Goal: Task Accomplishment & Management: Complete application form

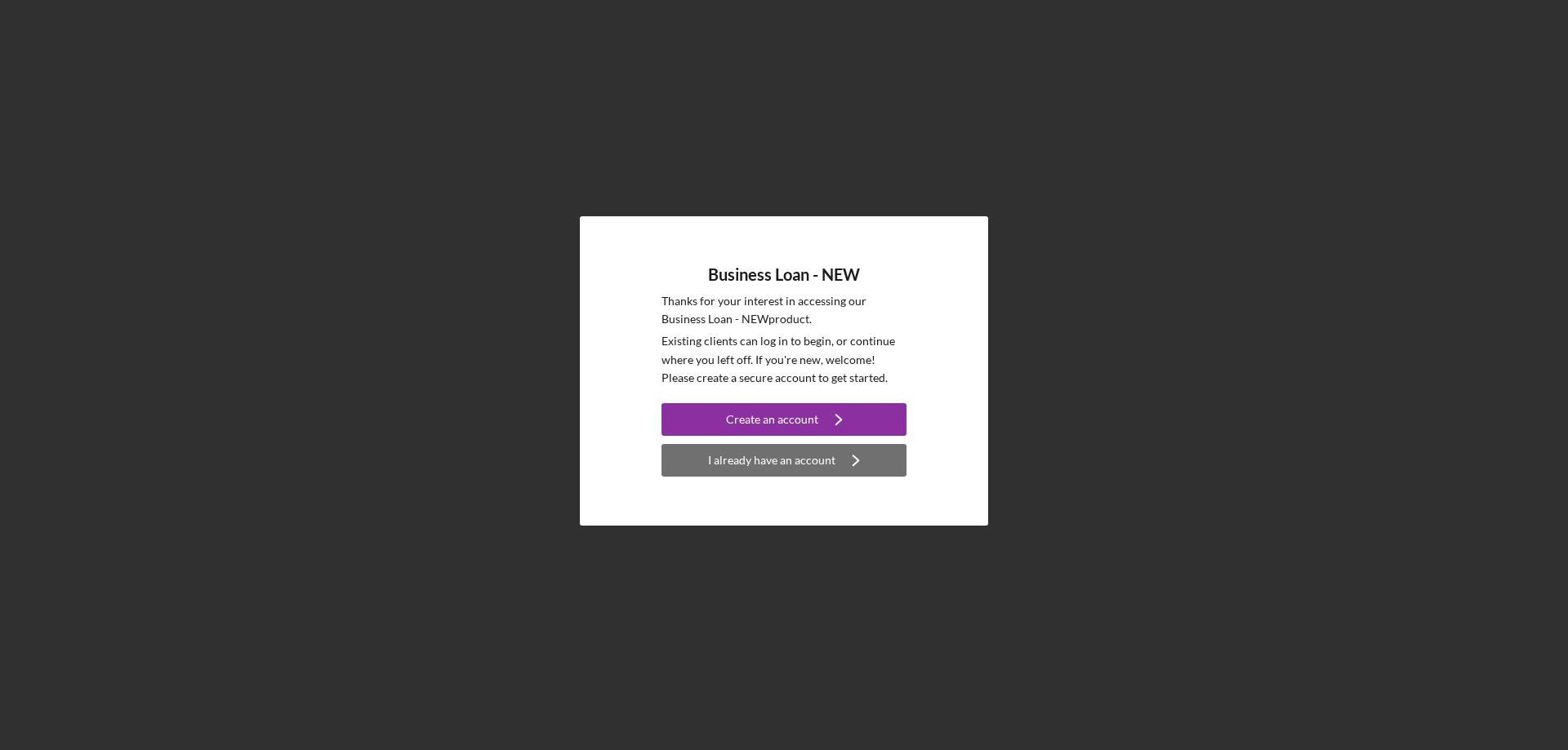
click at [775, 460] on div "I already have an account" at bounding box center [771, 460] width 127 height 33
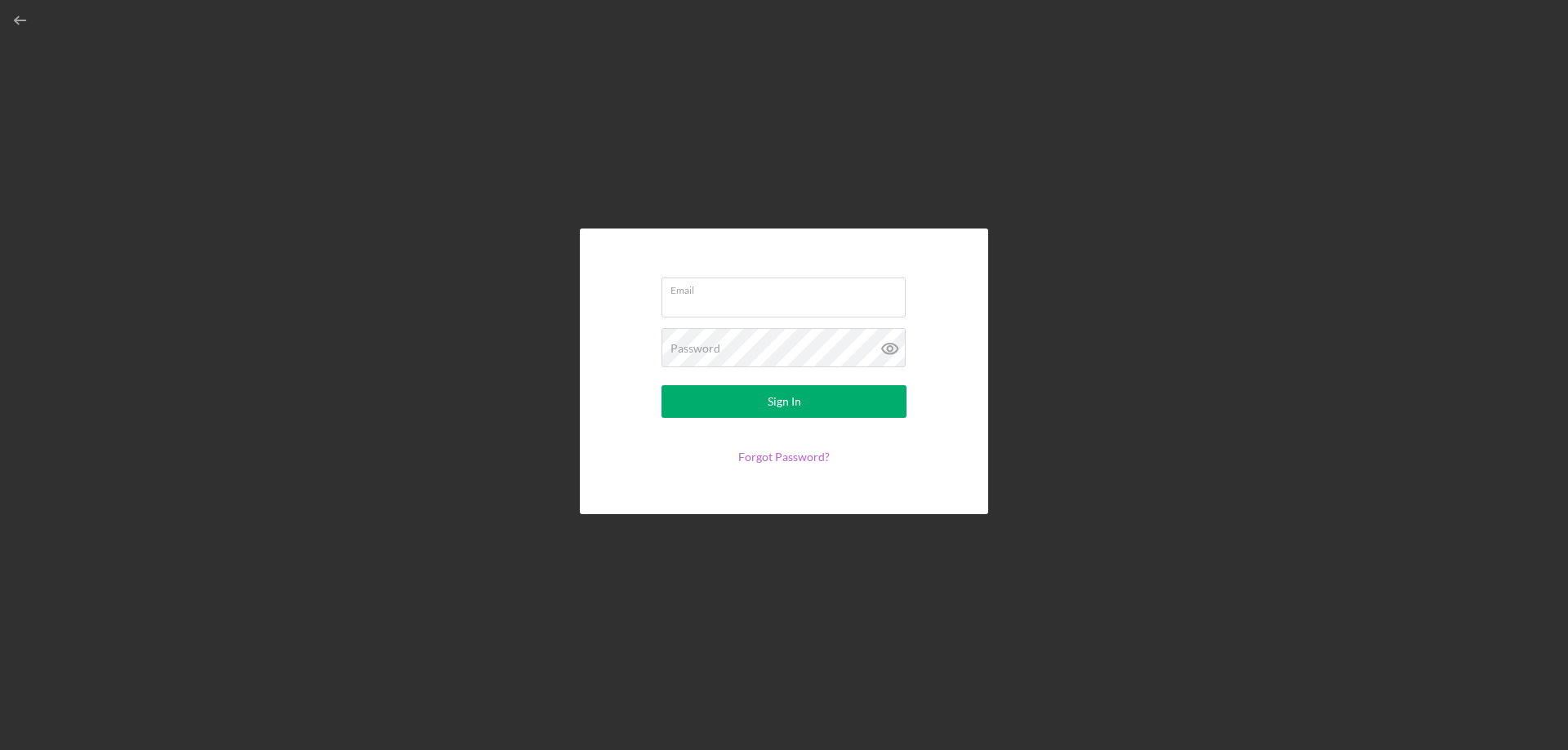
type input "sam@worknetnow.com"
click at [770, 414] on div "Sign In" at bounding box center [785, 401] width 34 height 33
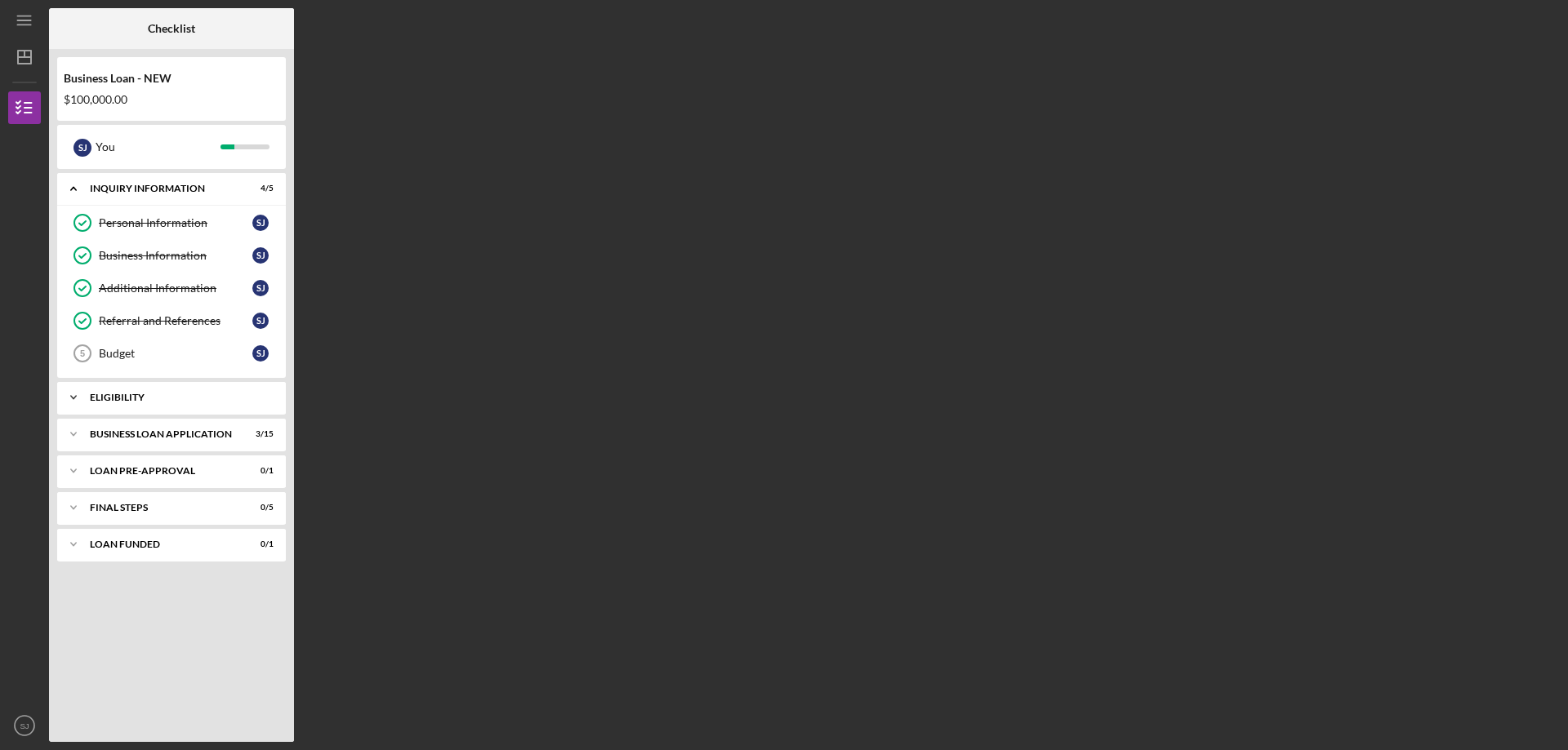
click at [128, 395] on div "ELIGIBILITY" at bounding box center [177, 398] width 175 height 10
click at [179, 472] on div "BUSINESS LOAN APPLICATION" at bounding box center [177, 477] width 175 height 10
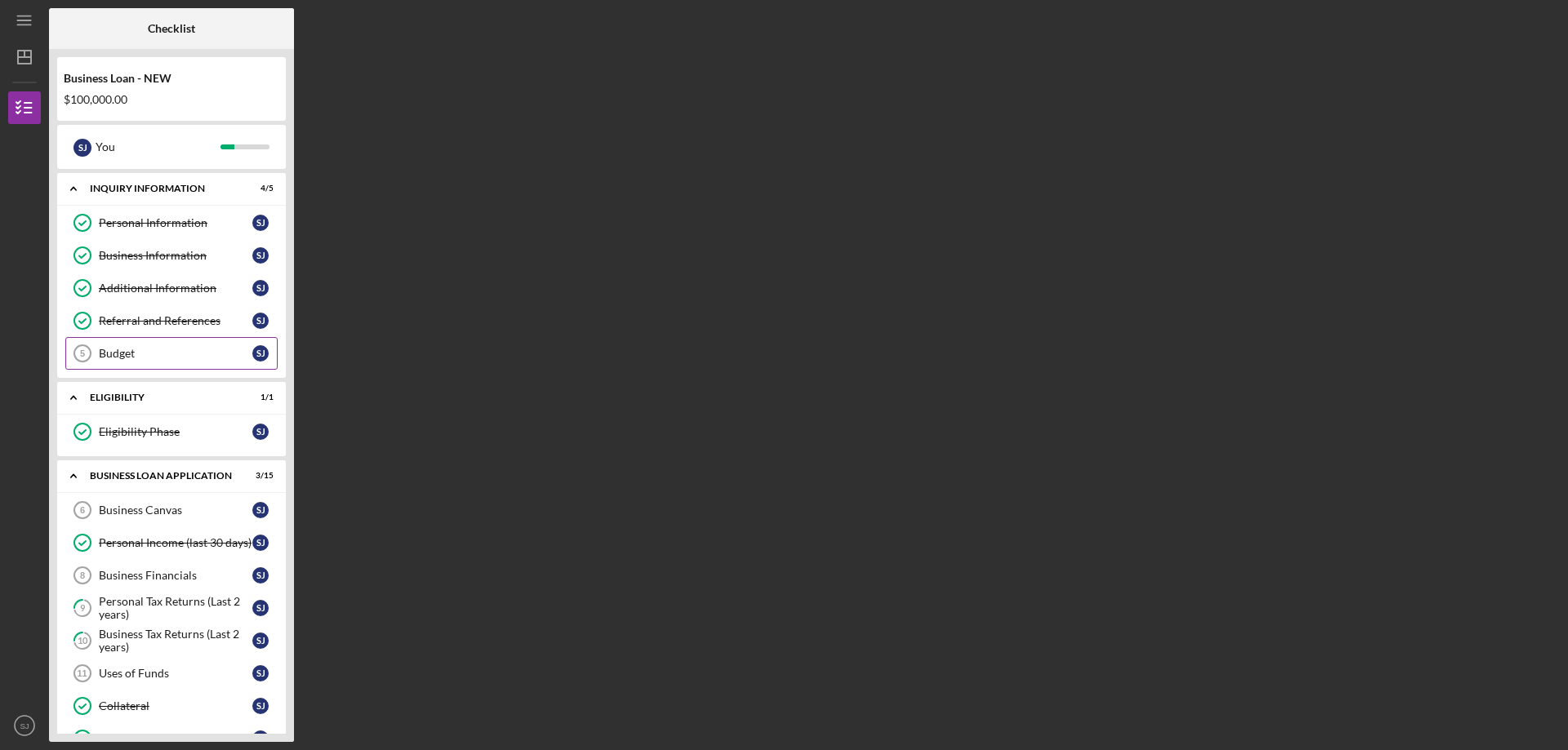
click at [134, 351] on div "Budget" at bounding box center [175, 353] width 153 height 13
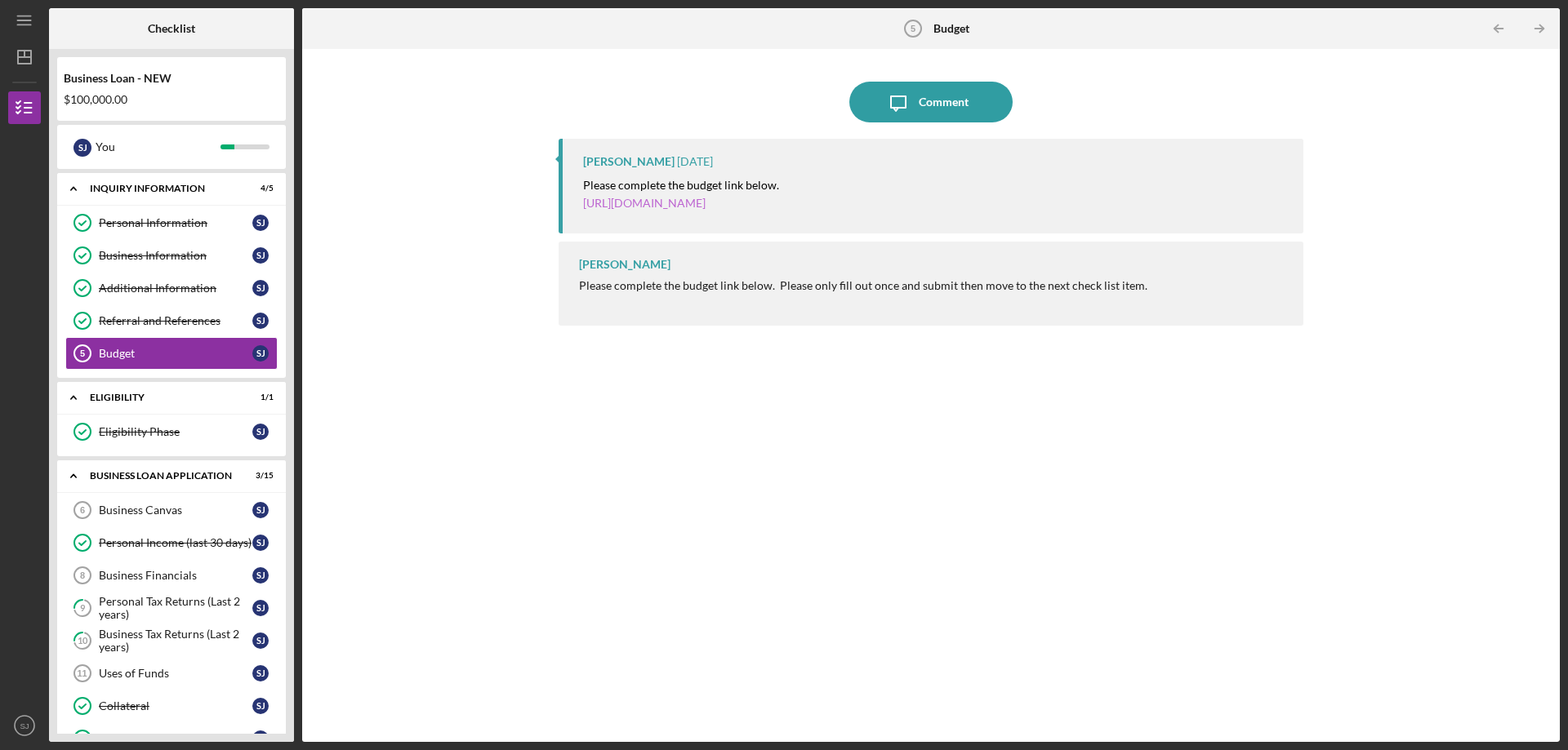
click at [705, 202] on link "[URL][DOMAIN_NAME]" at bounding box center [644, 202] width 123 height 14
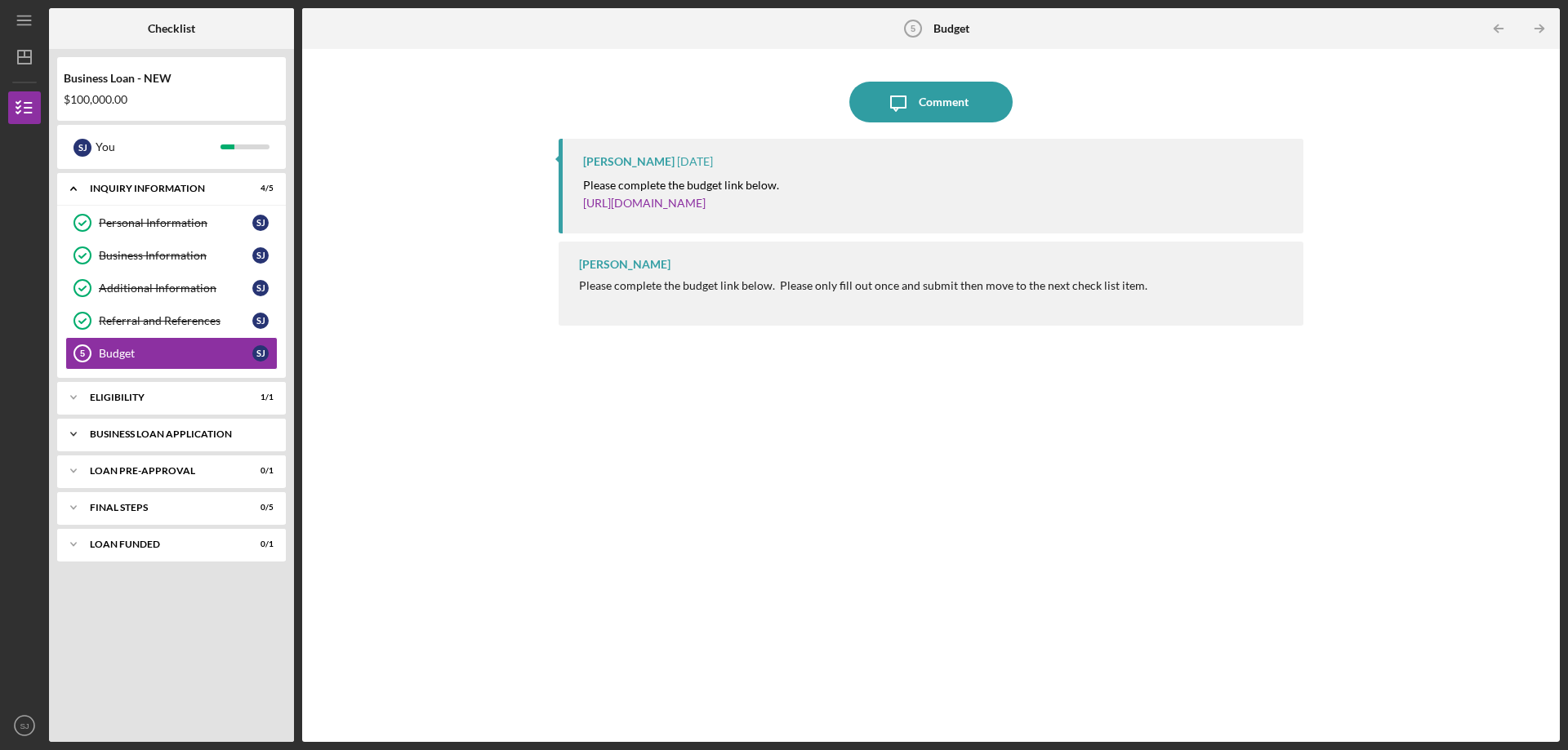
click at [265, 432] on div "BUSINESS LOAN APPLICATION" at bounding box center [181, 434] width 184 height 10
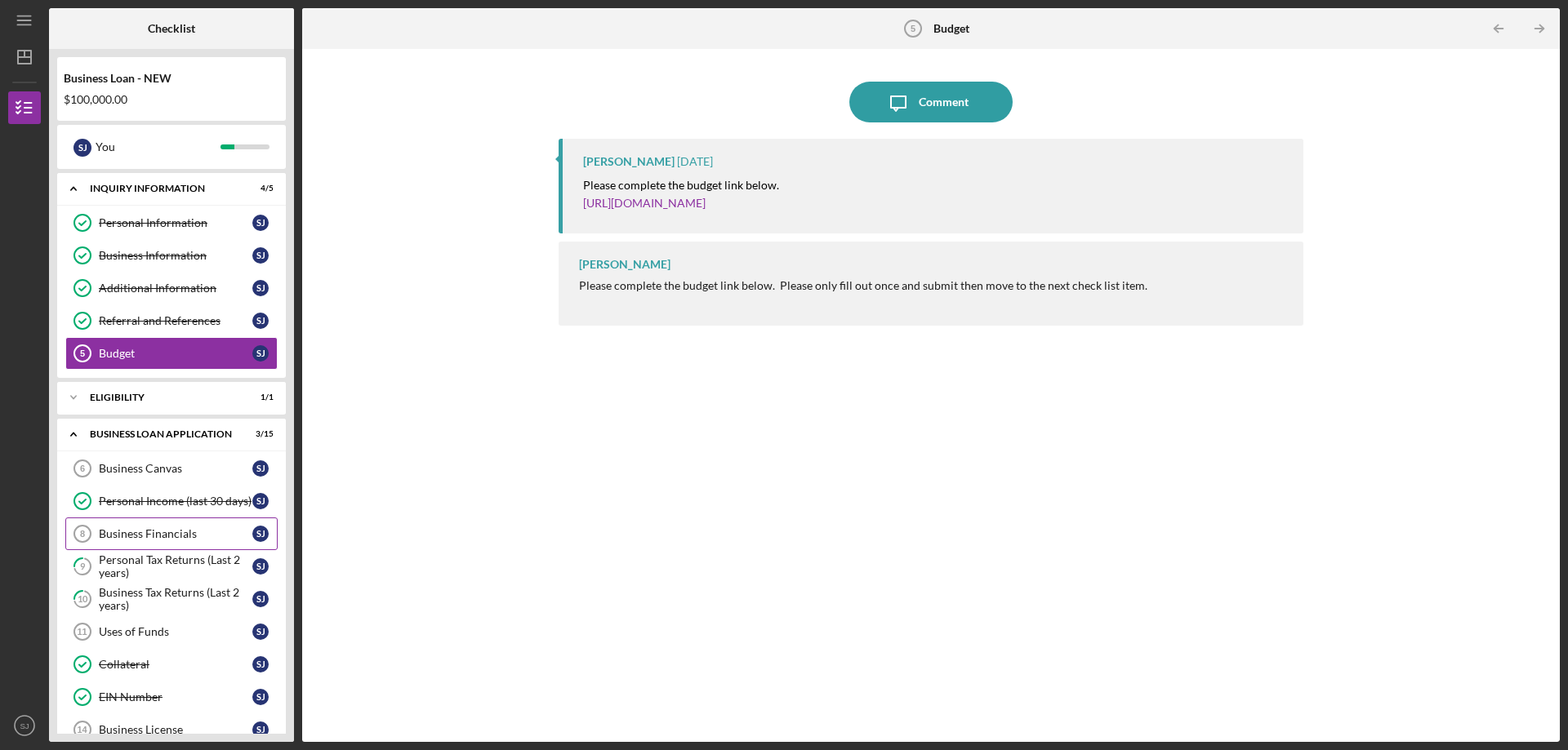
click at [196, 527] on link "Business Financials 8 Business Financials [PERSON_NAME]" at bounding box center [171, 533] width 213 height 33
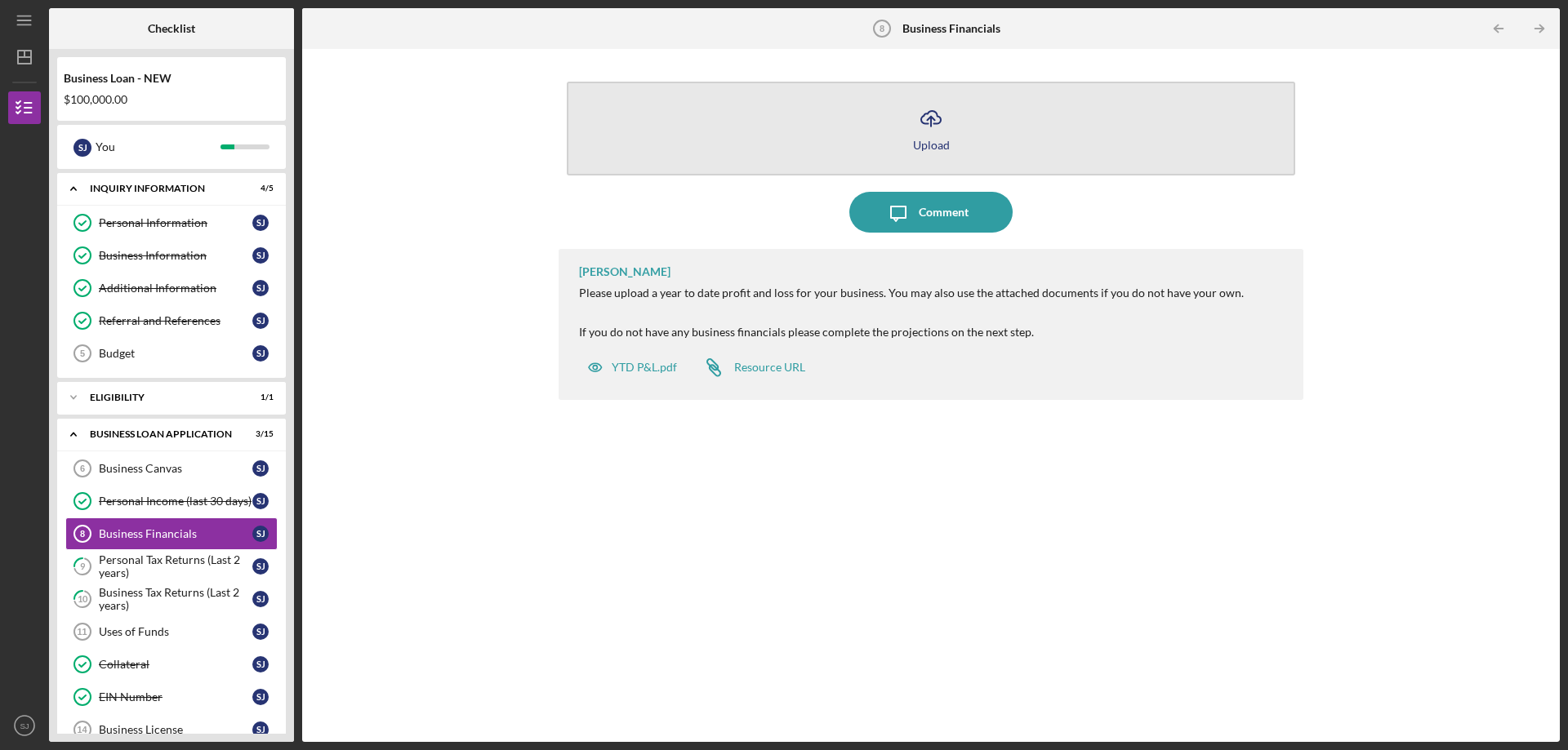
click at [926, 136] on icon "Icon/Upload" at bounding box center [930, 119] width 41 height 41
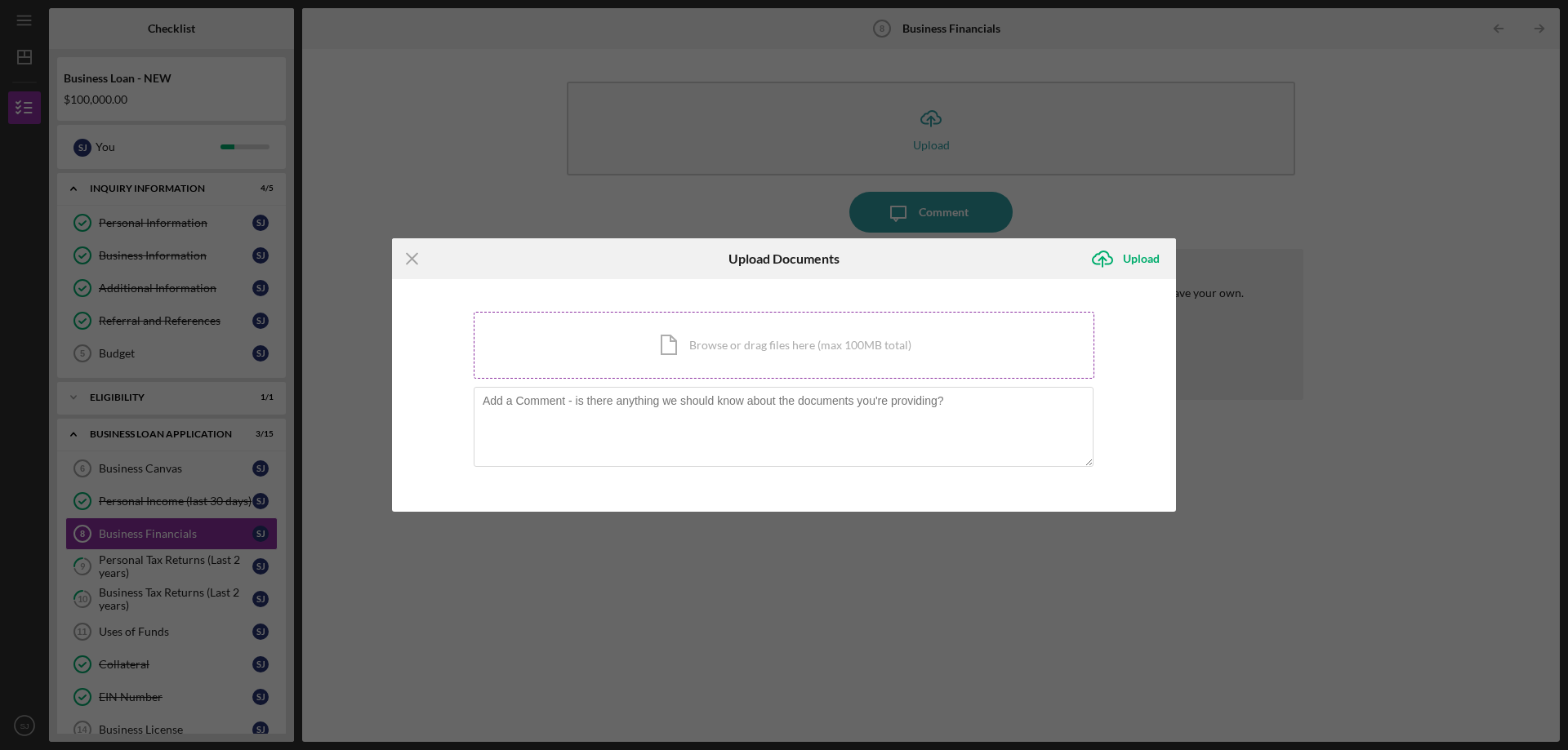
click at [698, 355] on div "Icon/Document Browse or drag files here (max 100MB total) Tap to choose files o…" at bounding box center [783, 345] width 621 height 67
click at [415, 257] on icon "Icon/Menu Close" at bounding box center [412, 259] width 41 height 41
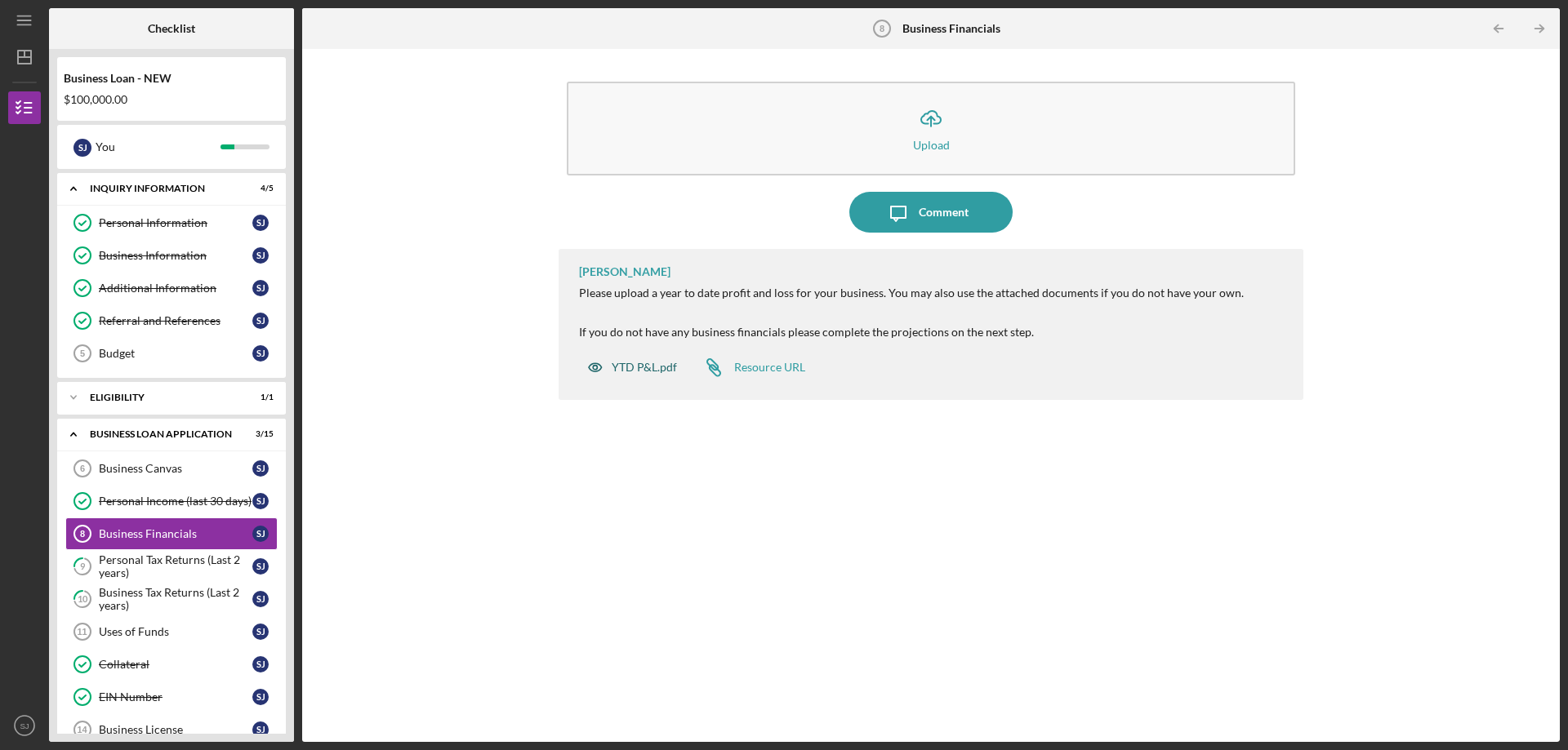
click at [645, 364] on div "YTD P&L.pdf" at bounding box center [643, 367] width 65 height 13
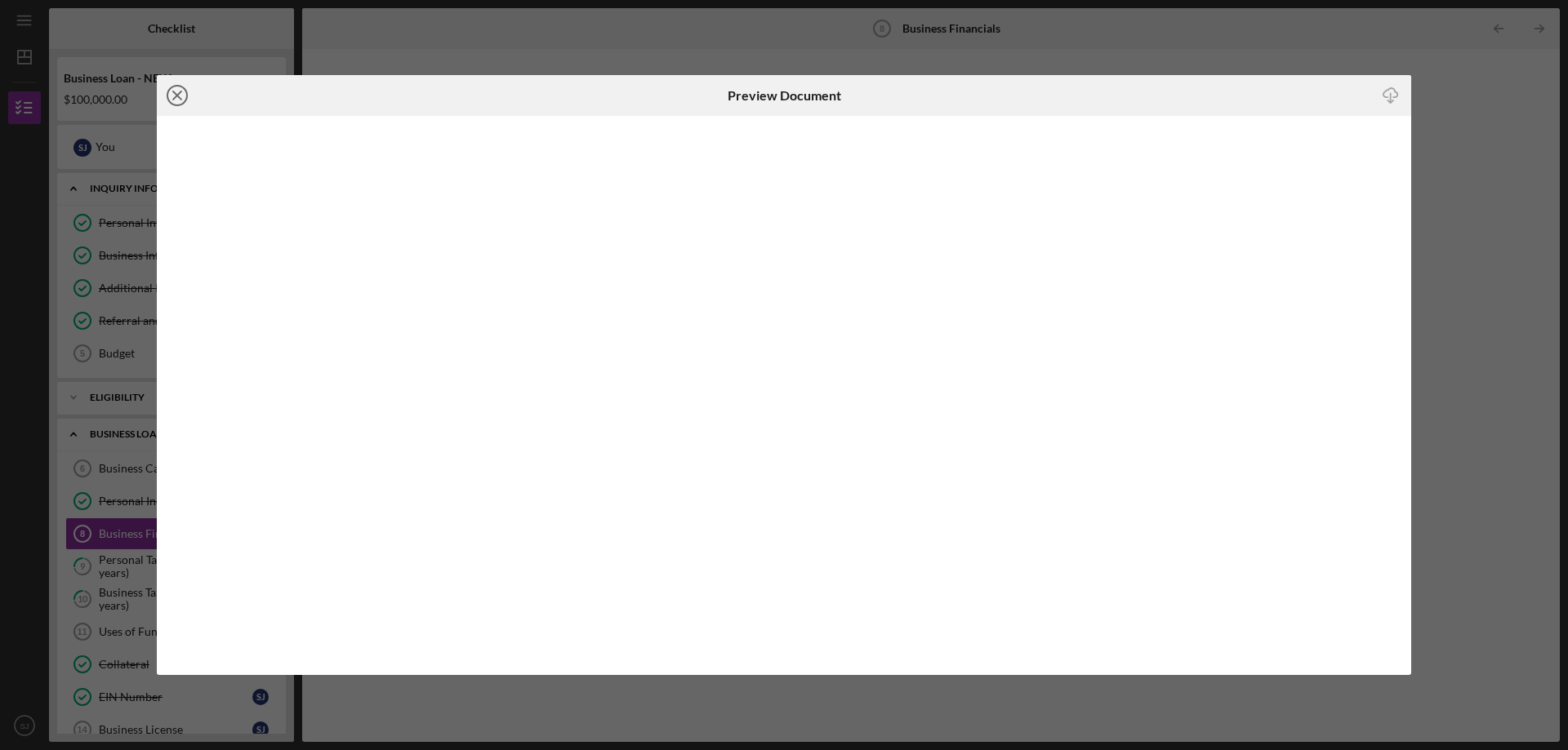
click at [173, 92] on icon "Icon/Close" at bounding box center [177, 96] width 41 height 41
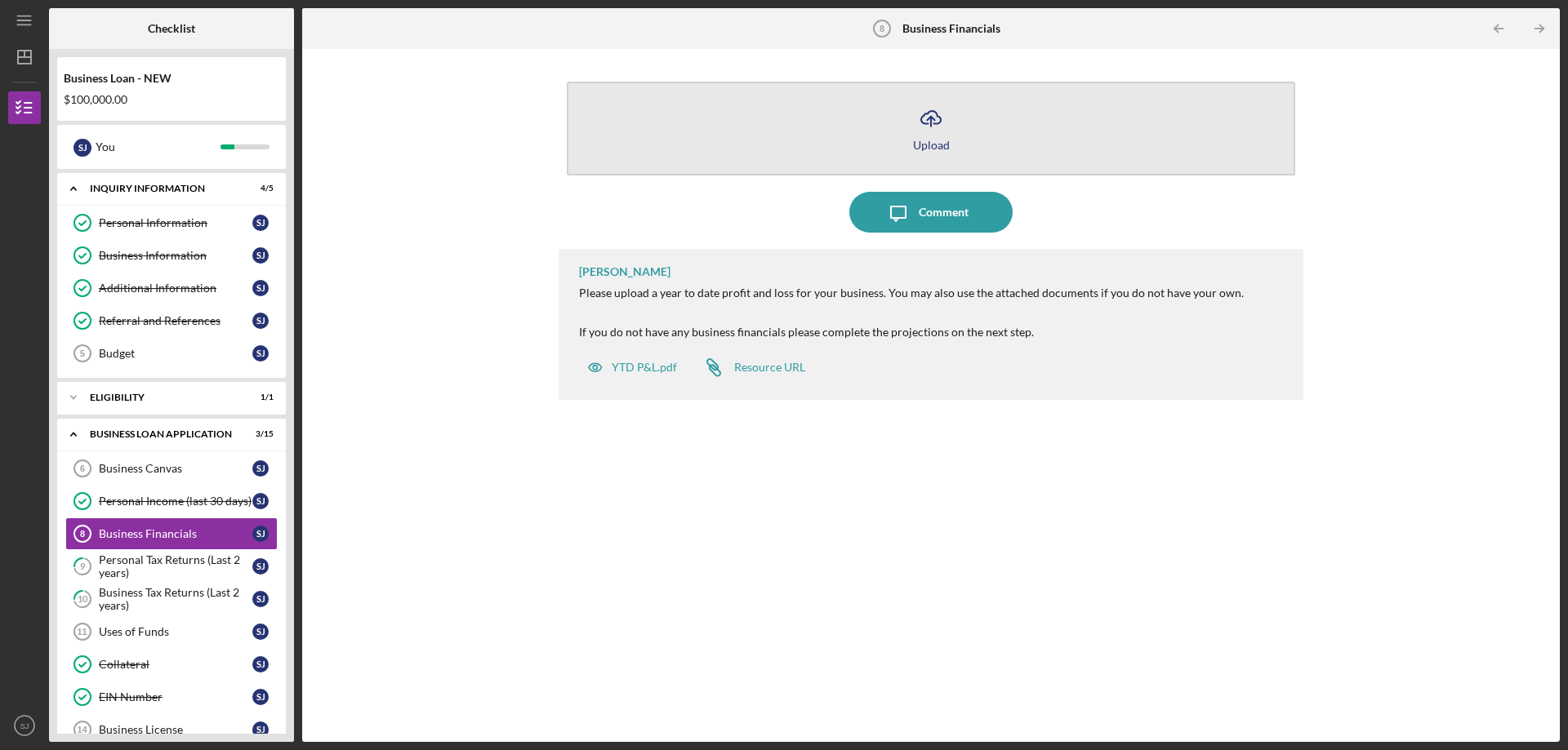
click at [948, 132] on icon "Icon/Upload" at bounding box center [930, 119] width 41 height 41
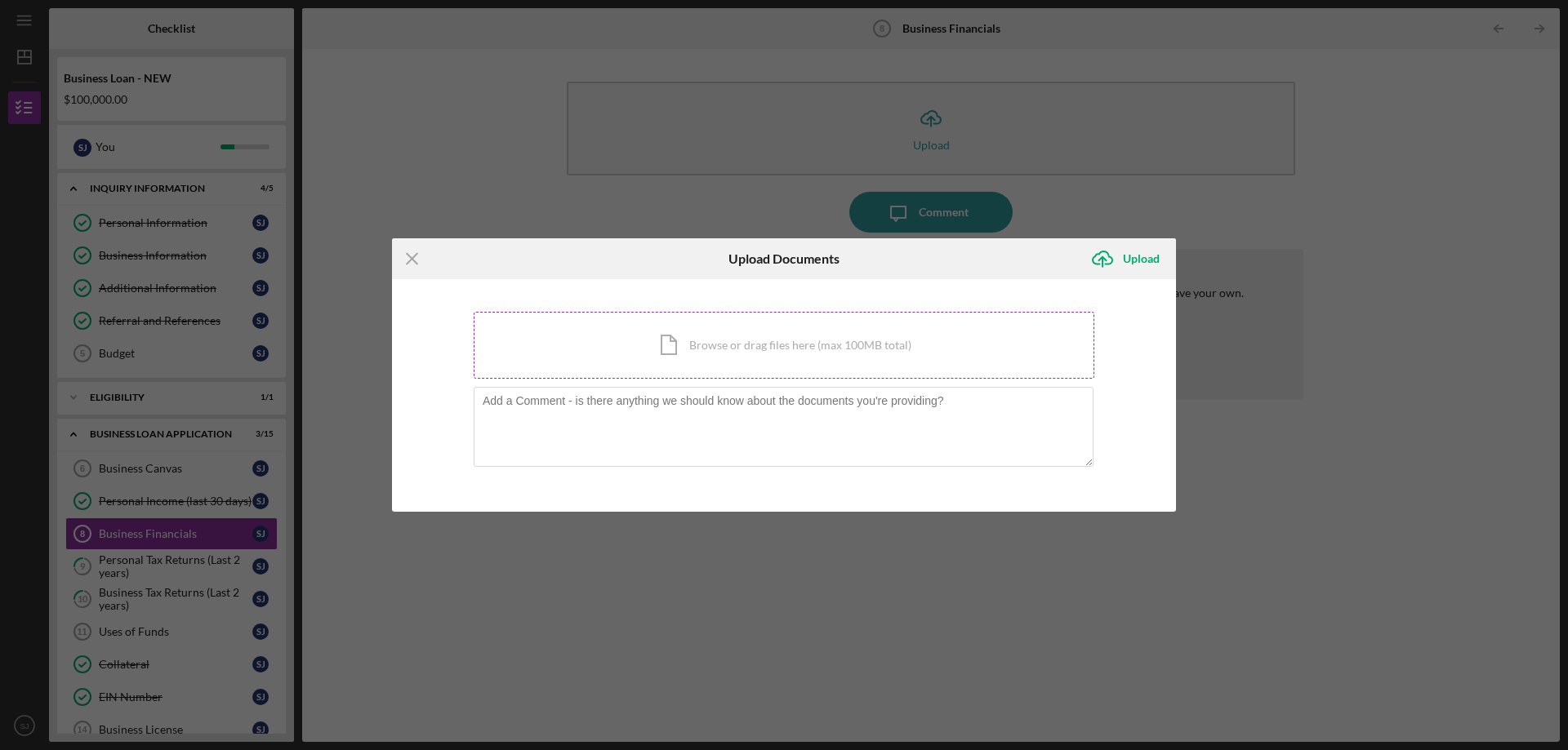
click at [801, 341] on div "Icon/Document Browse or drag files here (max 100MB total) Tap to choose files o…" at bounding box center [783, 345] width 621 height 67
click at [1135, 253] on div "Upload" at bounding box center [1140, 258] width 36 height 33
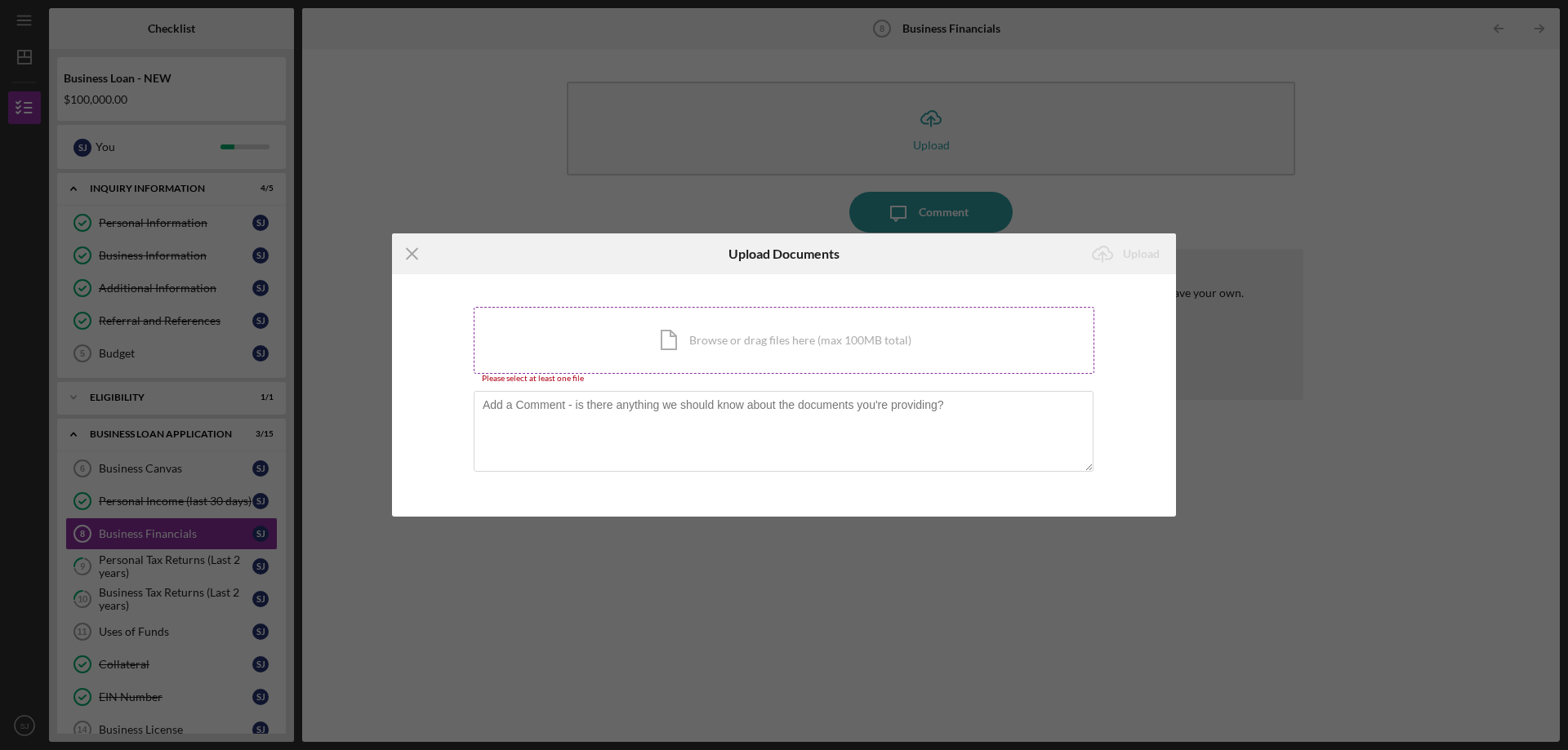
click at [799, 334] on div "Icon/Document Browse or drag files here (max 100MB total) Tap to choose files o…" at bounding box center [783, 340] width 621 height 67
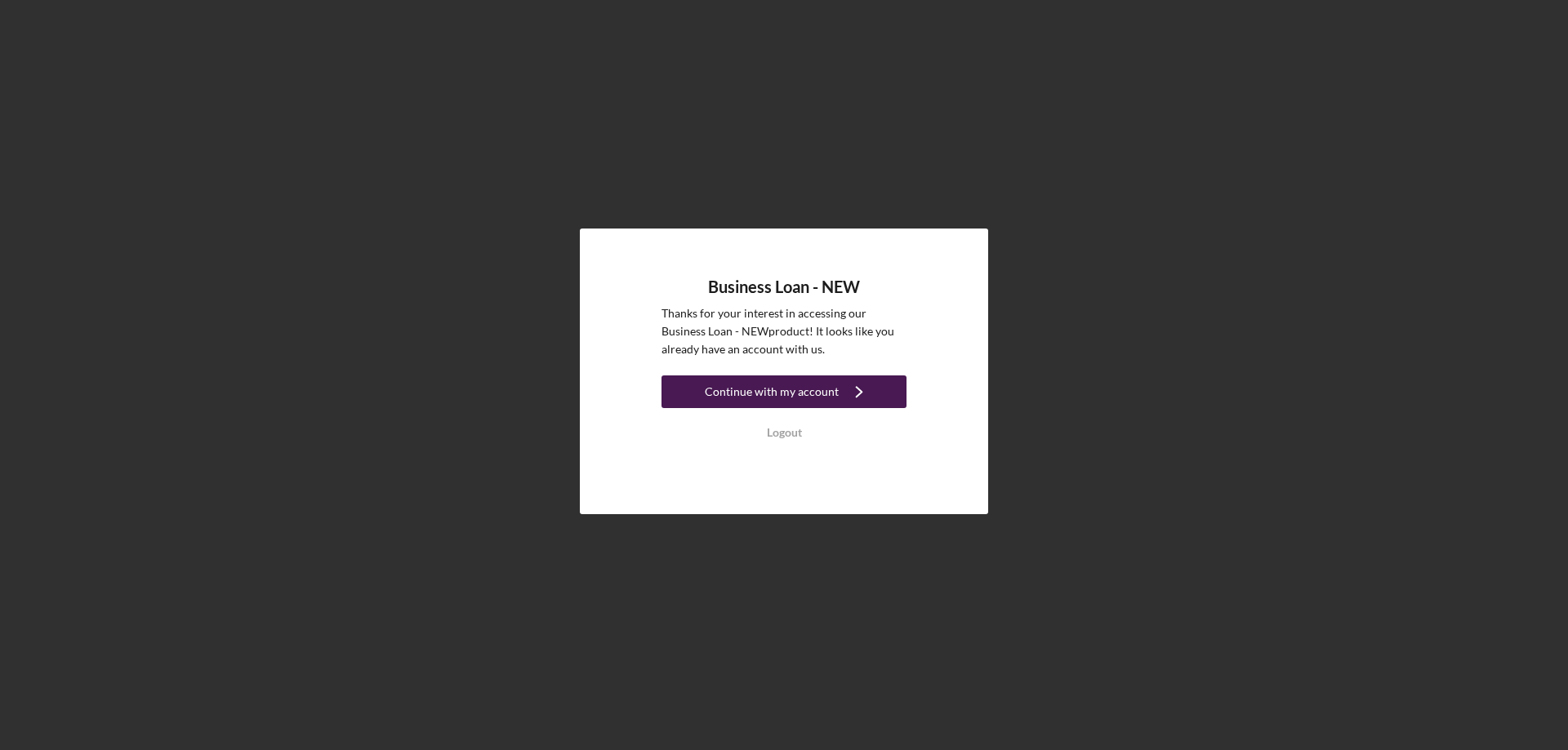
click at [742, 386] on div "Continue with my account" at bounding box center [771, 392] width 134 height 33
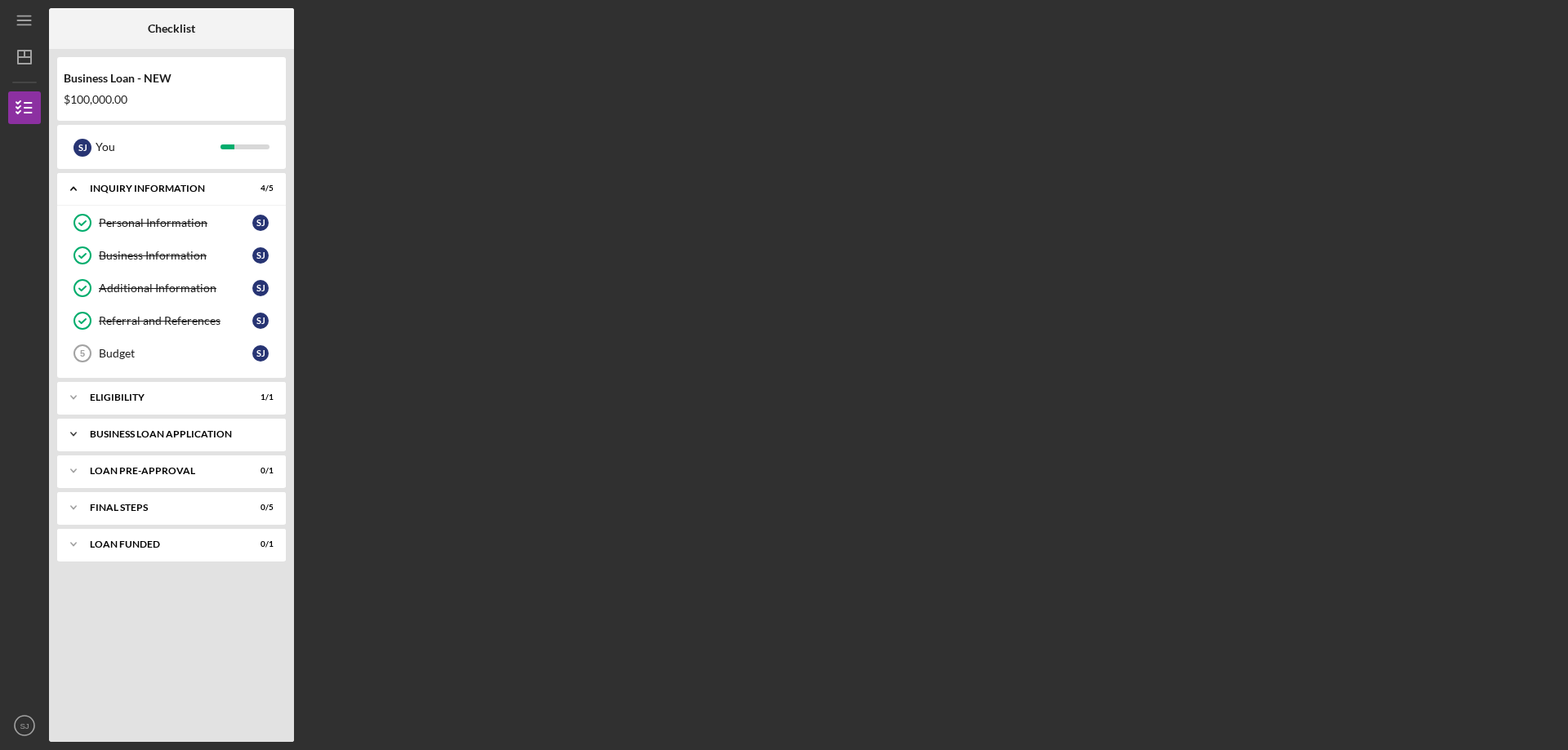
click at [151, 435] on div "BUSINESS LOAN APPLICATION" at bounding box center [177, 434] width 175 height 10
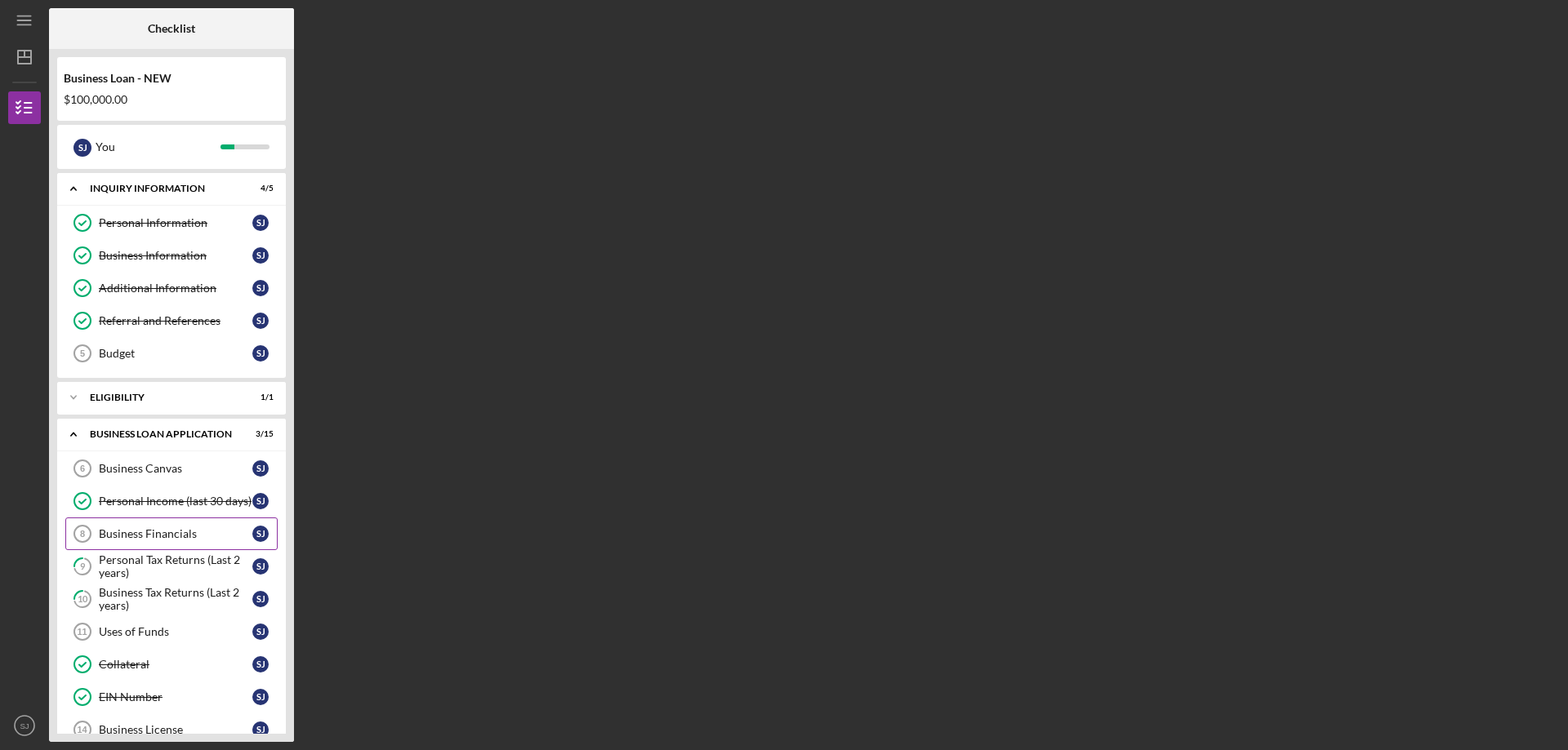
click at [146, 538] on div "Business Financials" at bounding box center [175, 533] width 153 height 13
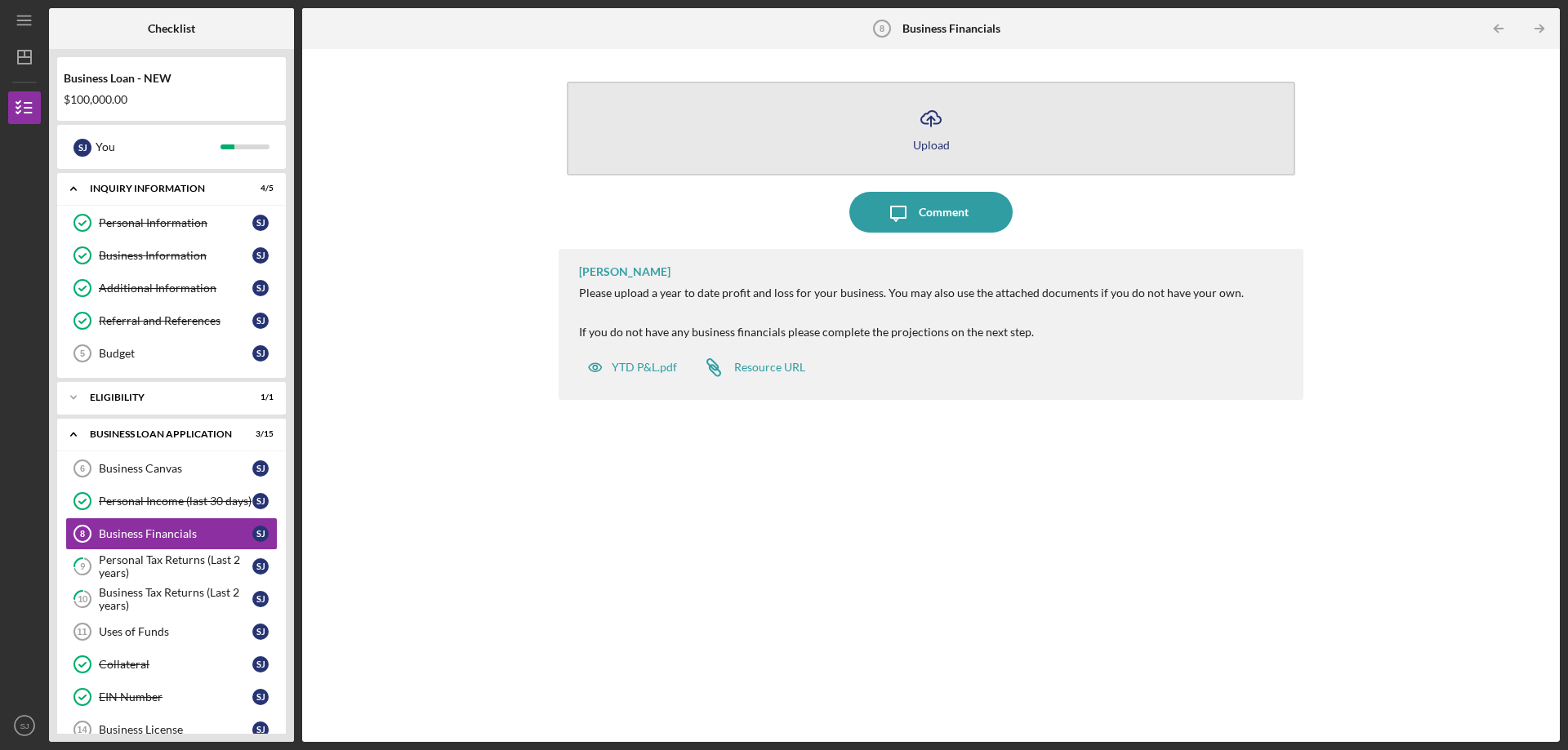
click at [931, 128] on icon "Icon/Upload" at bounding box center [930, 119] width 41 height 41
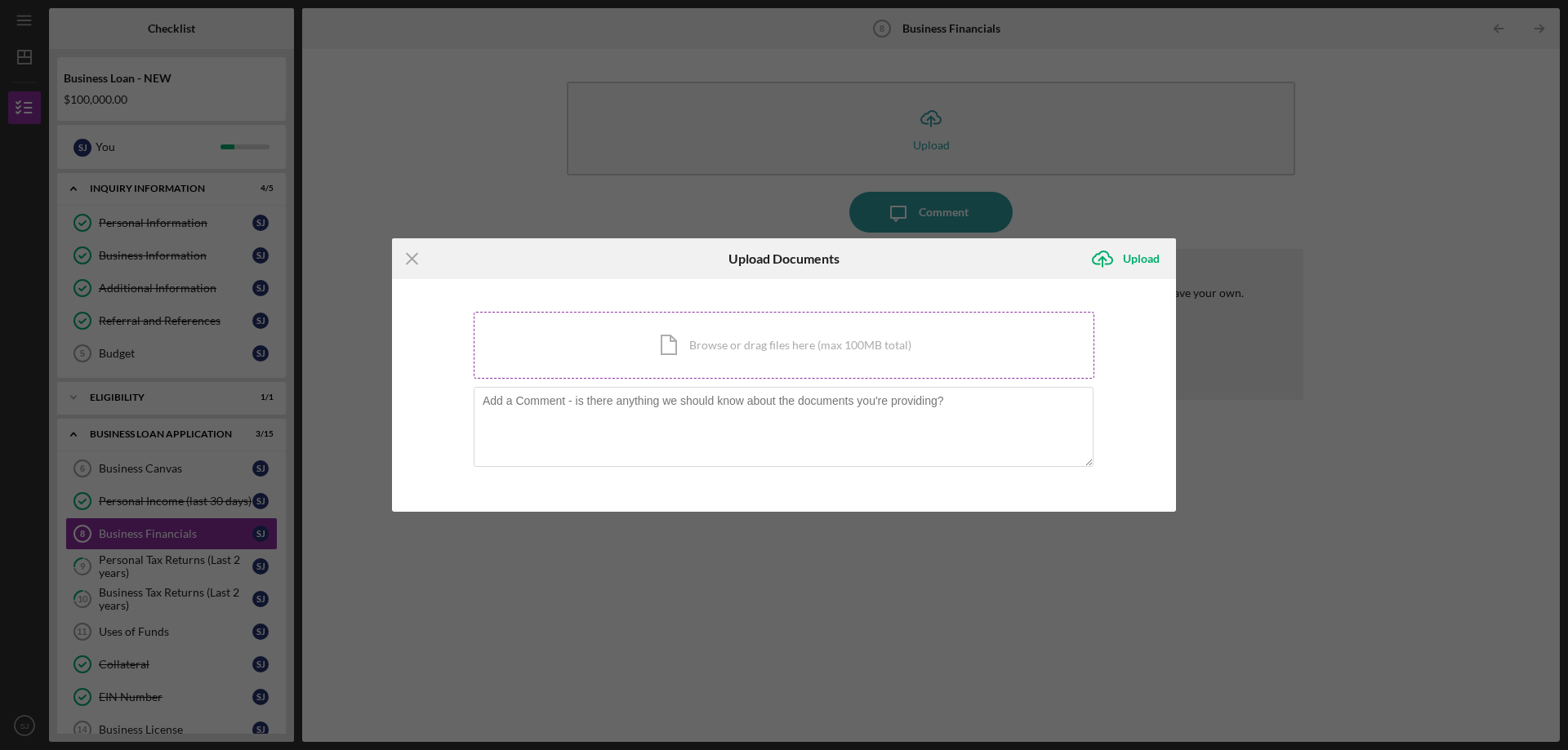
click at [802, 342] on div "Icon/Document Browse or drag files here (max 100MB total) Tap to choose files o…" at bounding box center [783, 345] width 621 height 67
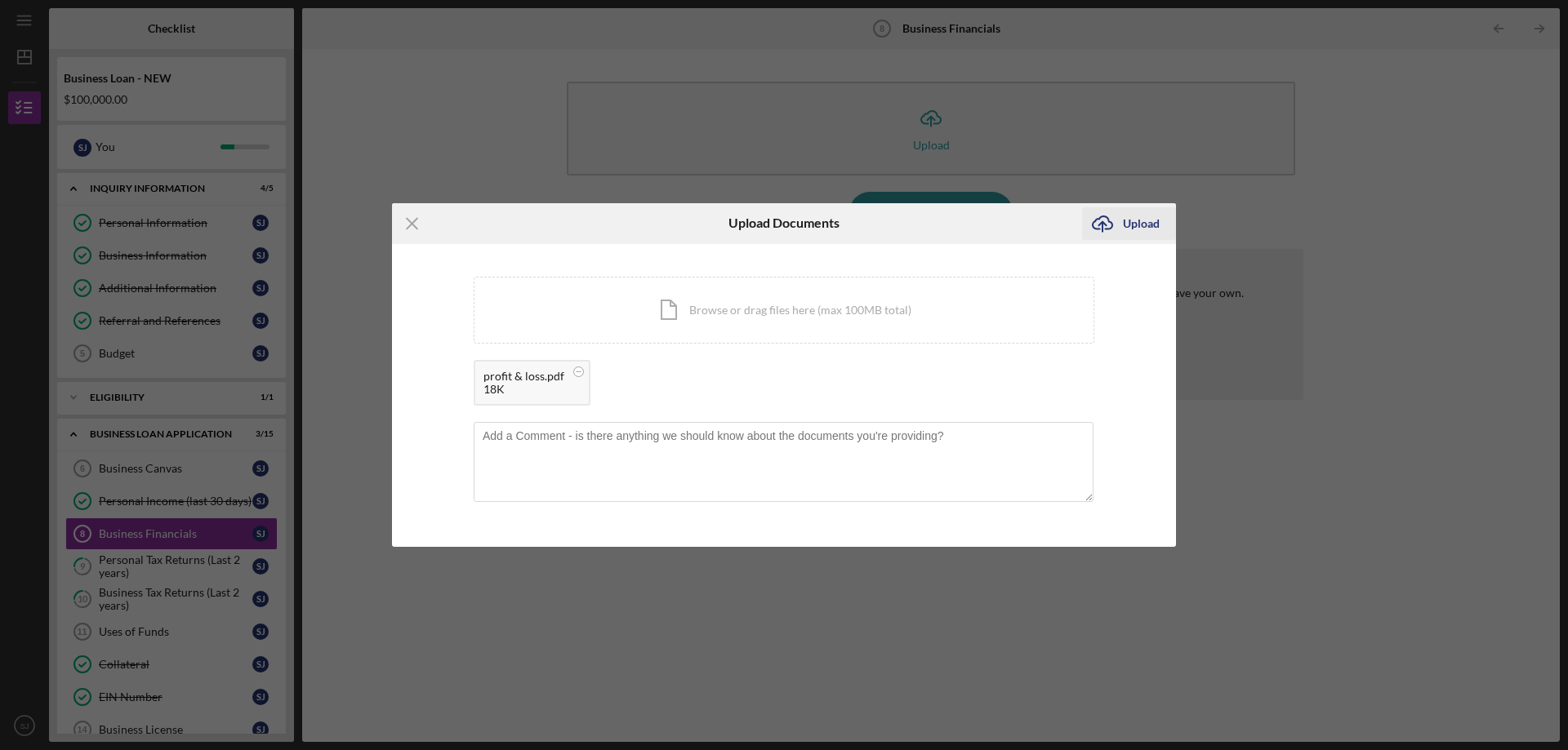
click at [1097, 222] on icon "Icon/Upload" at bounding box center [1102, 223] width 41 height 41
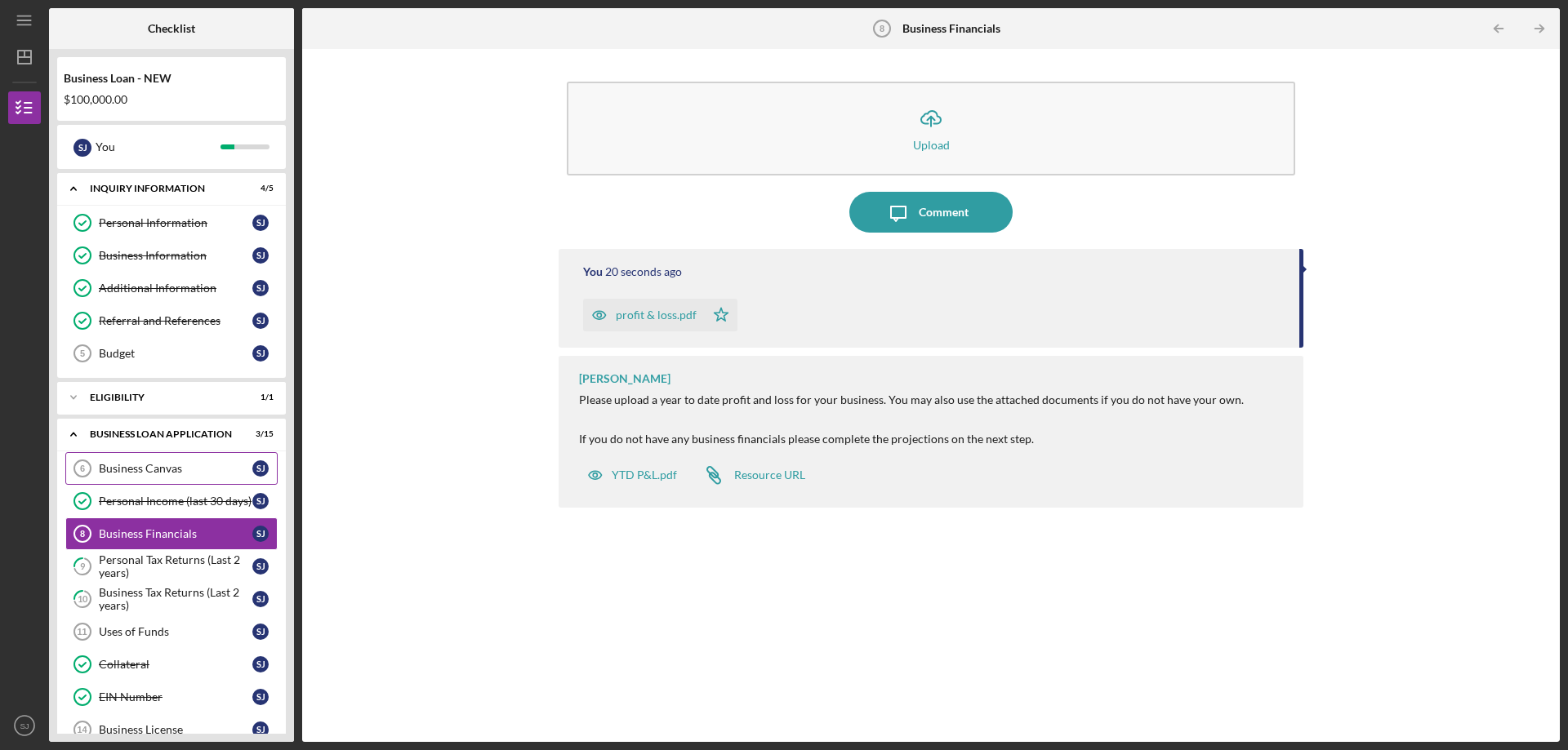
click at [145, 471] on div "Business Canvas" at bounding box center [175, 468] width 153 height 13
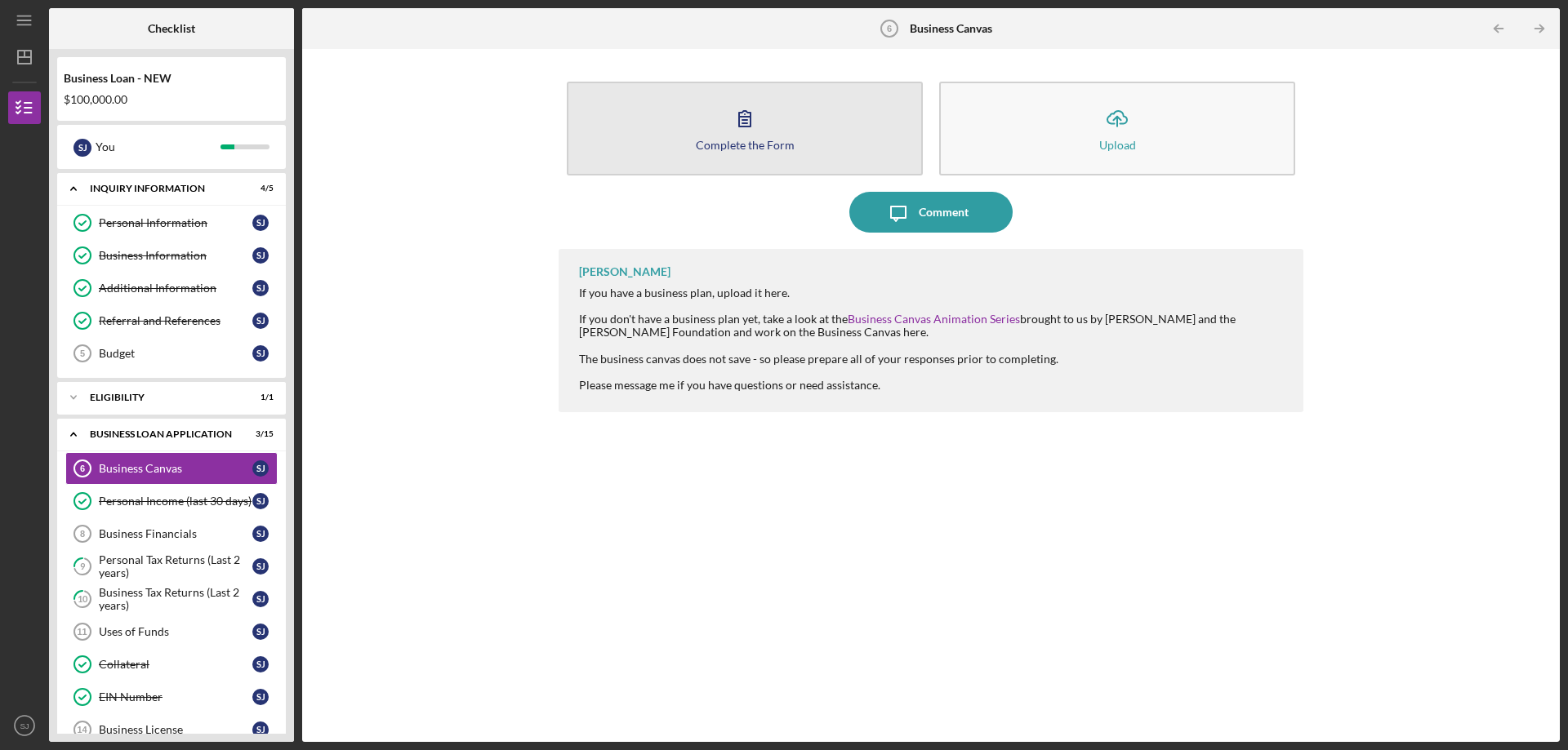
click at [754, 142] on div "Complete the Form" at bounding box center [745, 145] width 99 height 12
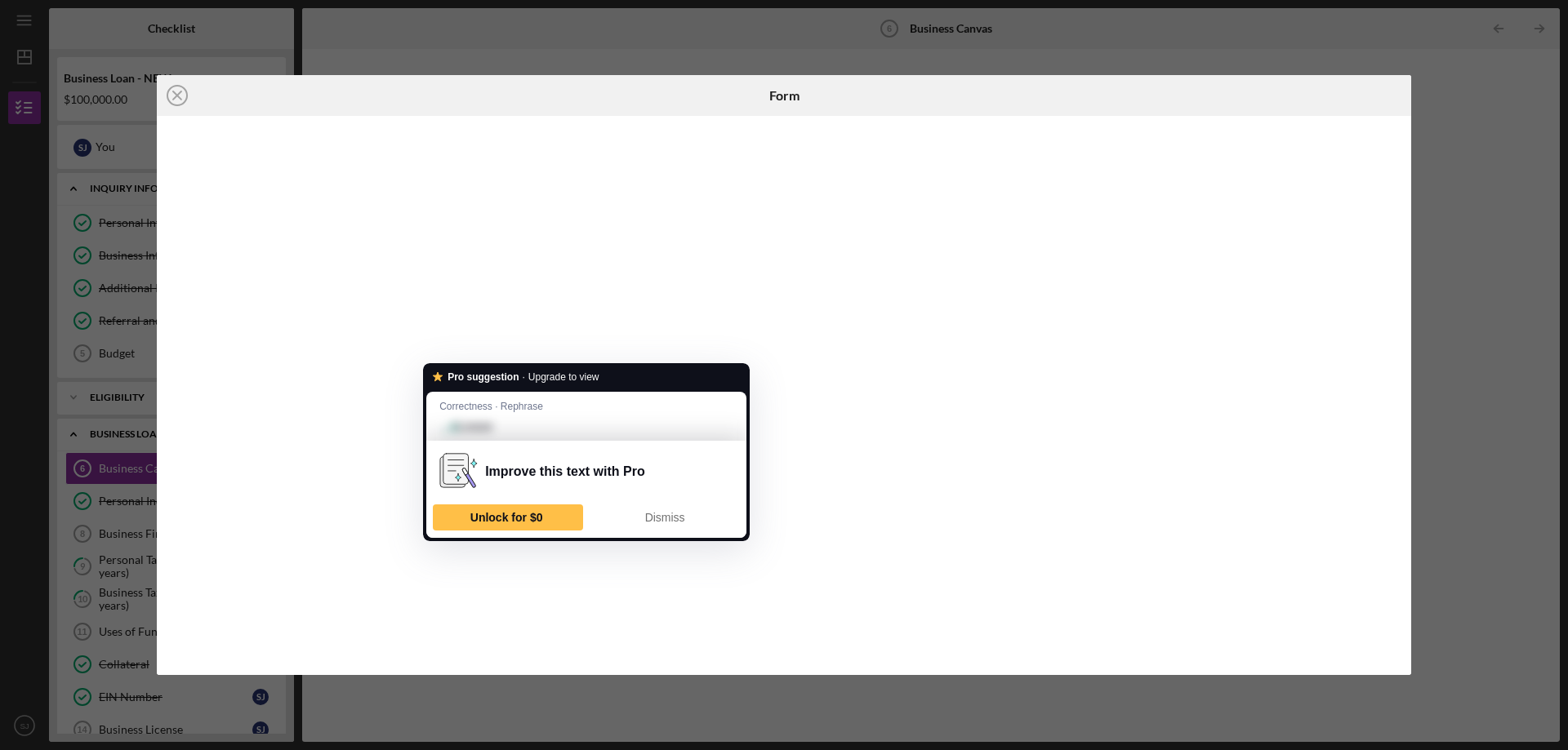
click at [494, 405] on span "Correctness · Rephrase" at bounding box center [491, 406] width 103 height 15
click at [489, 411] on span "Correctness · Rephrase" at bounding box center [491, 406] width 103 height 15
click at [538, 375] on span "Upgrade to view" at bounding box center [564, 378] width 71 height 15
click at [491, 518] on span "Unlock for $0" at bounding box center [507, 517] width 73 height 13
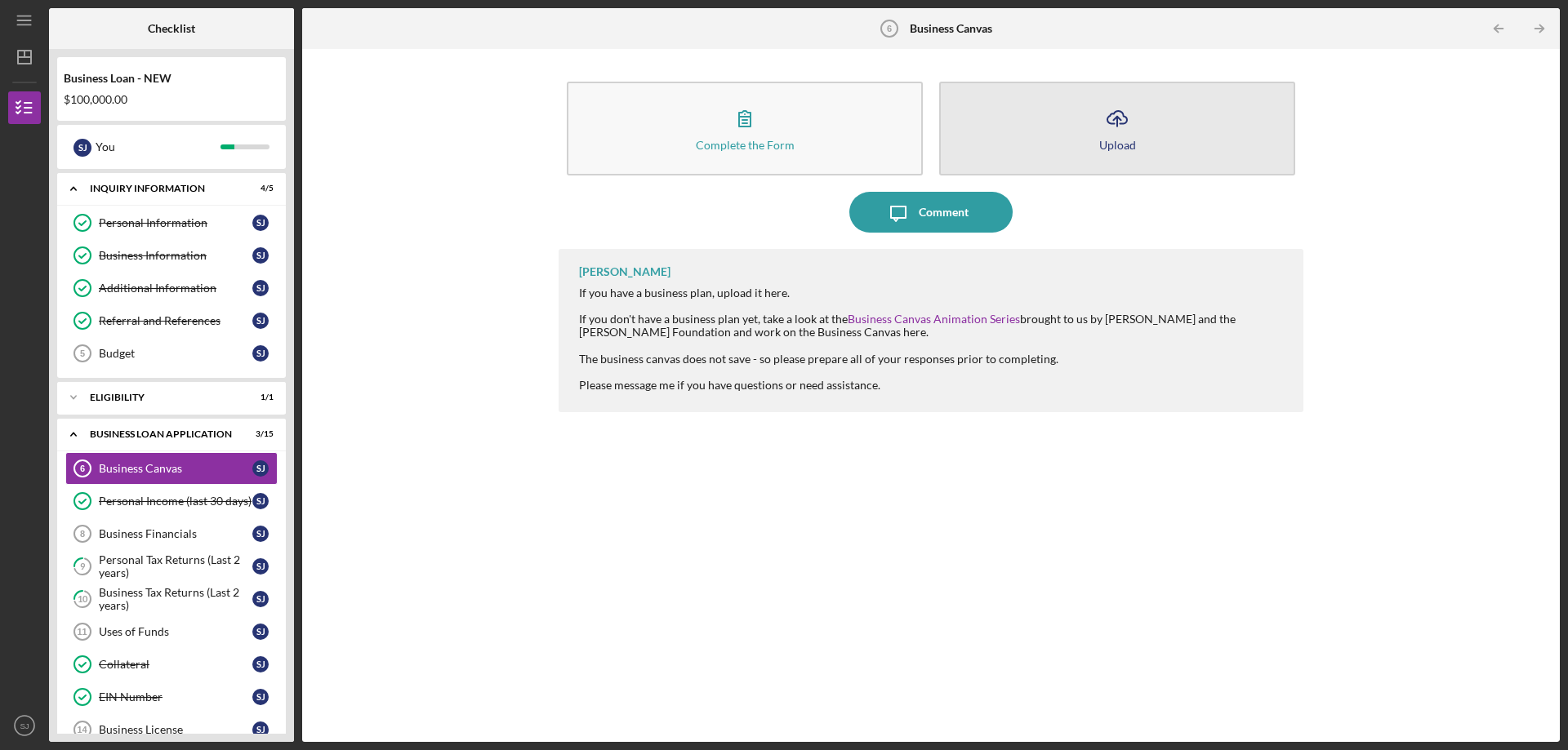
click at [1109, 124] on icon "button" at bounding box center [1117, 117] width 19 height 12
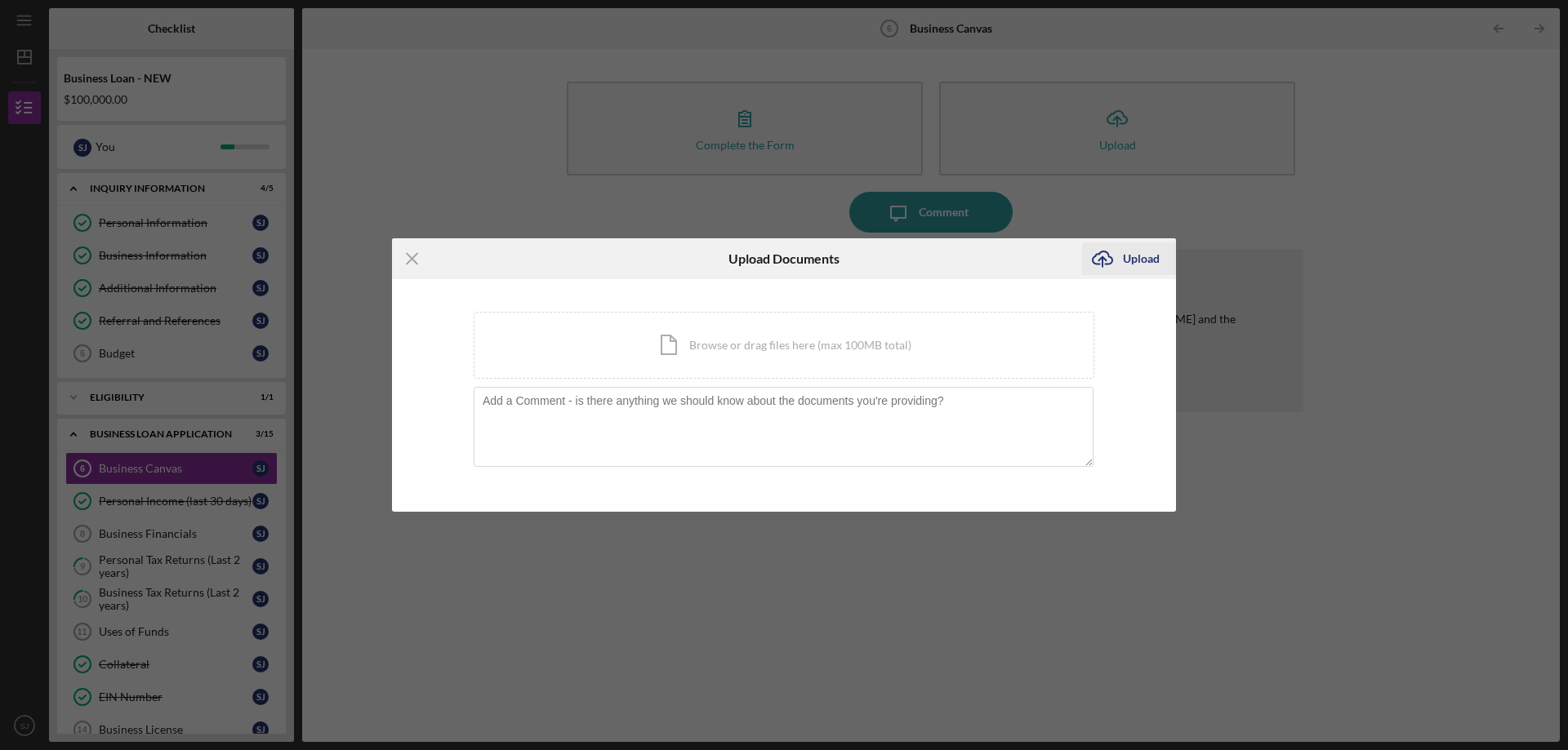
click at [1144, 259] on div "Upload" at bounding box center [1140, 258] width 36 height 33
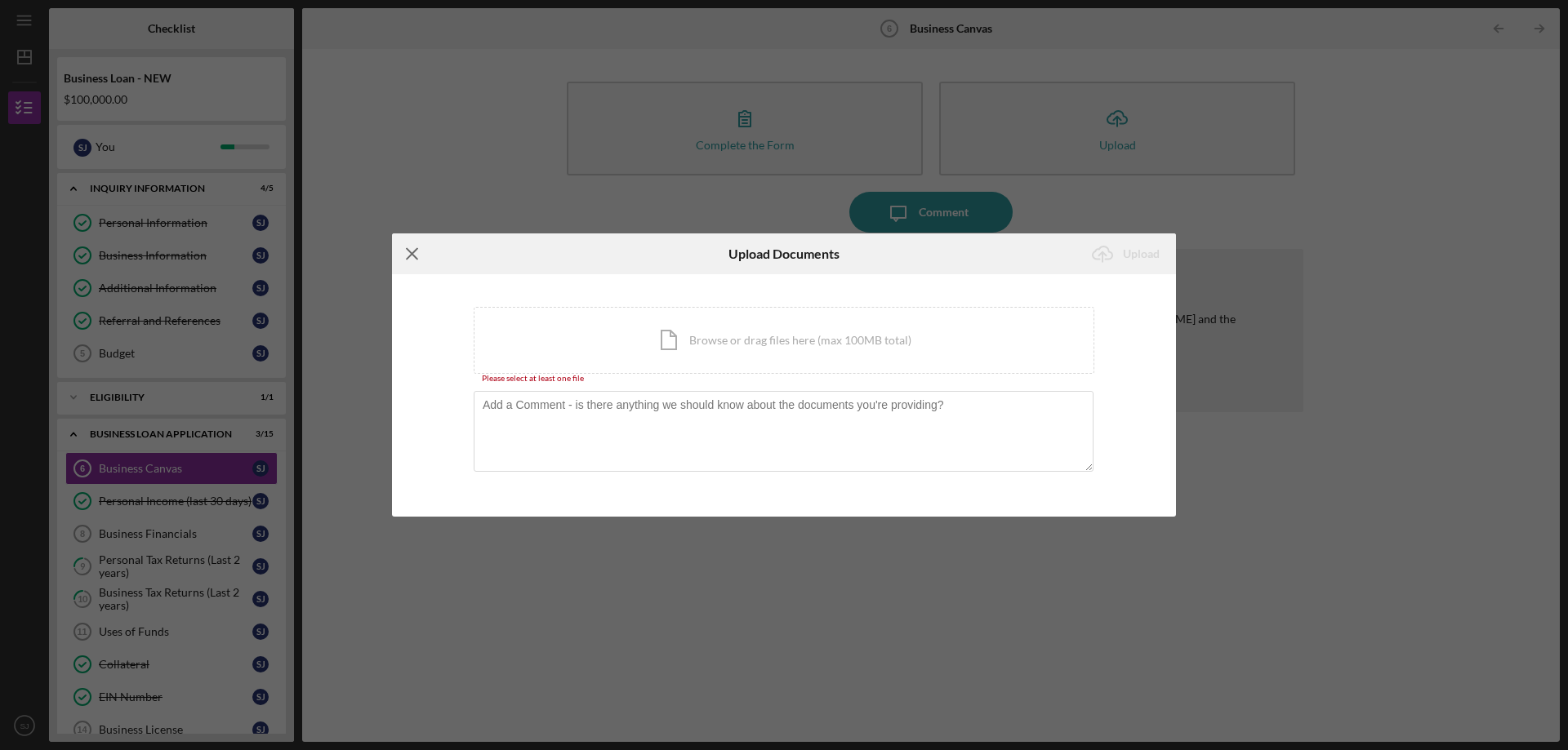
click at [406, 246] on icon "Icon/Menu Close" at bounding box center [412, 254] width 41 height 41
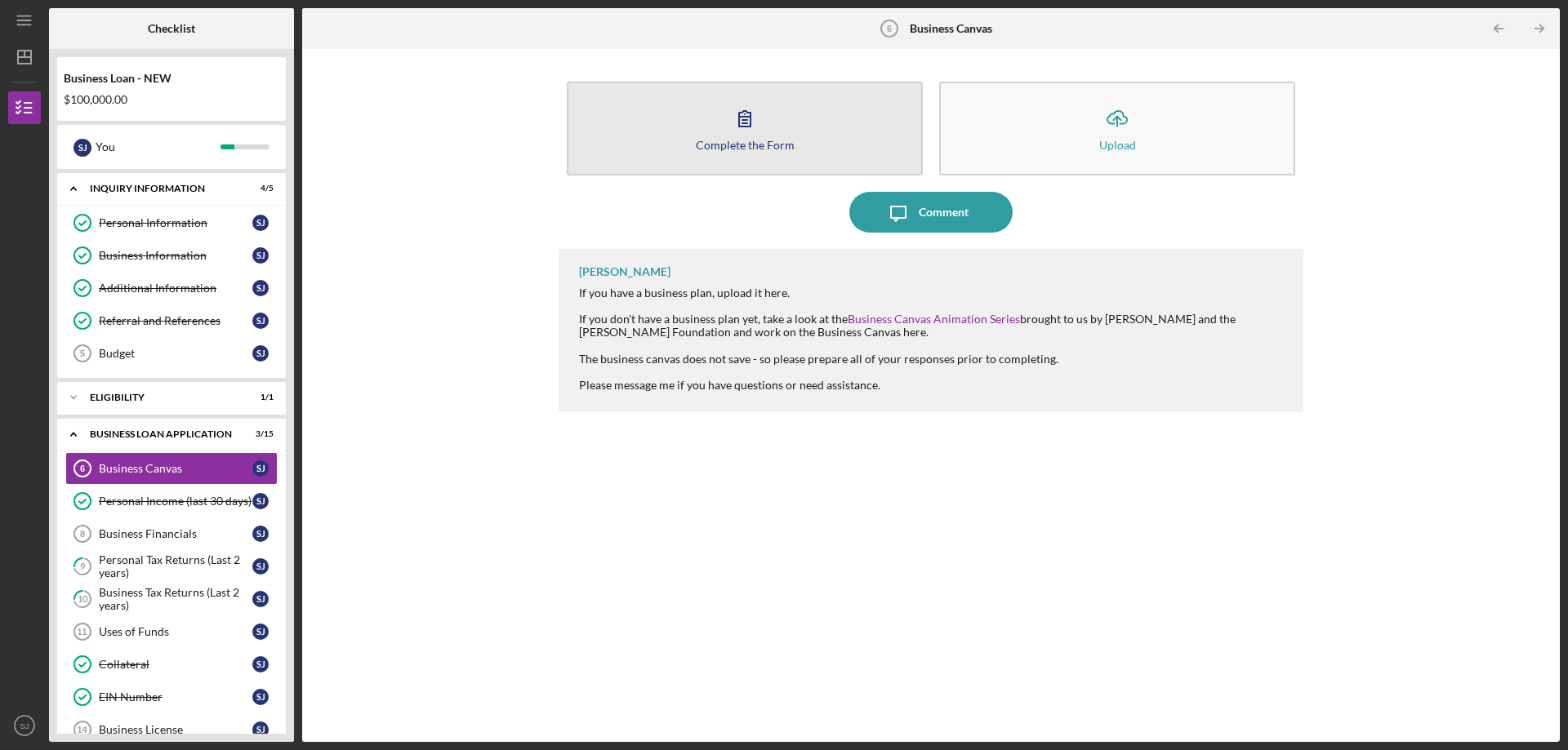
click at [765, 159] on button "Complete the Form Form" at bounding box center [744, 128] width 356 height 94
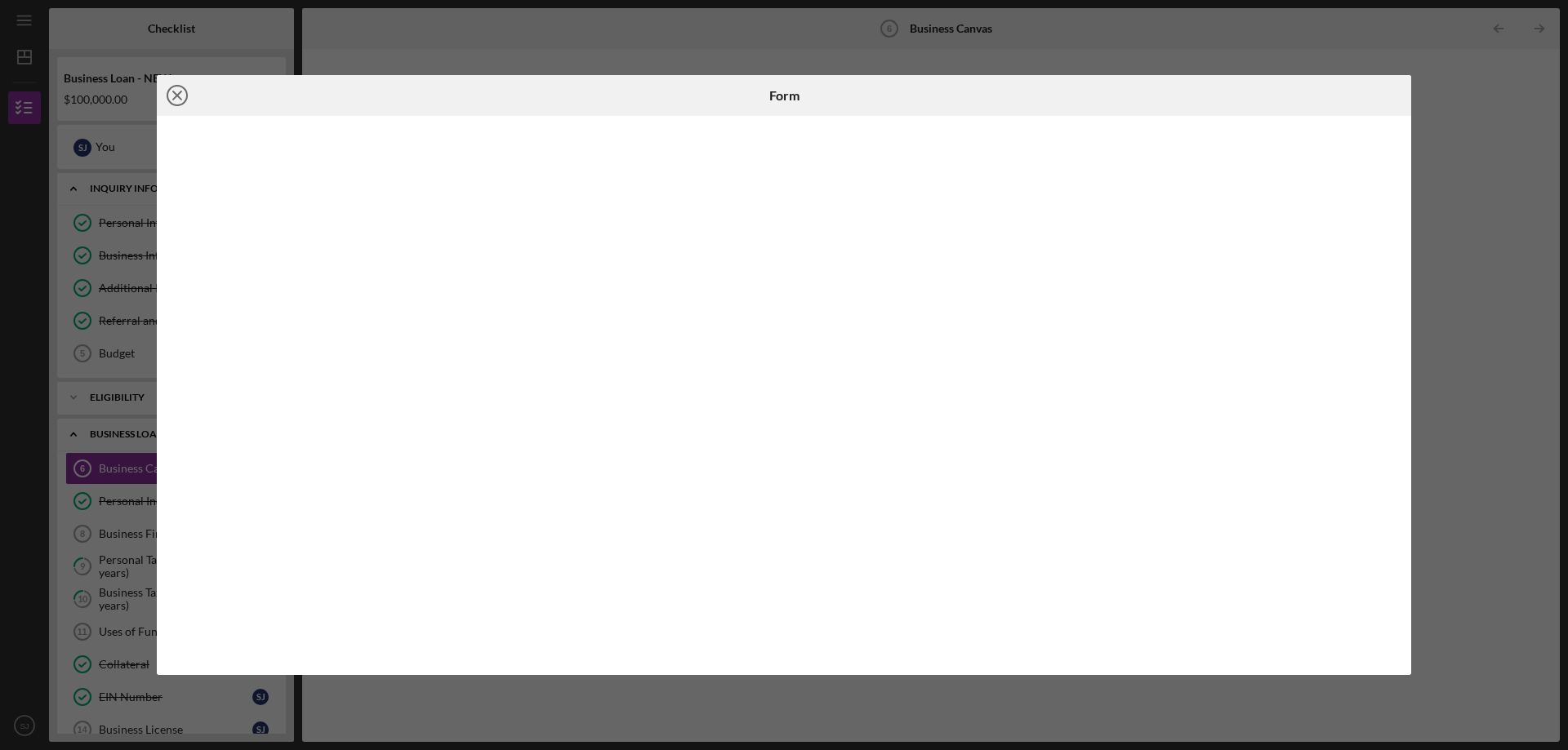
click at [176, 91] on icon "Icon/Close" at bounding box center [177, 96] width 41 height 41
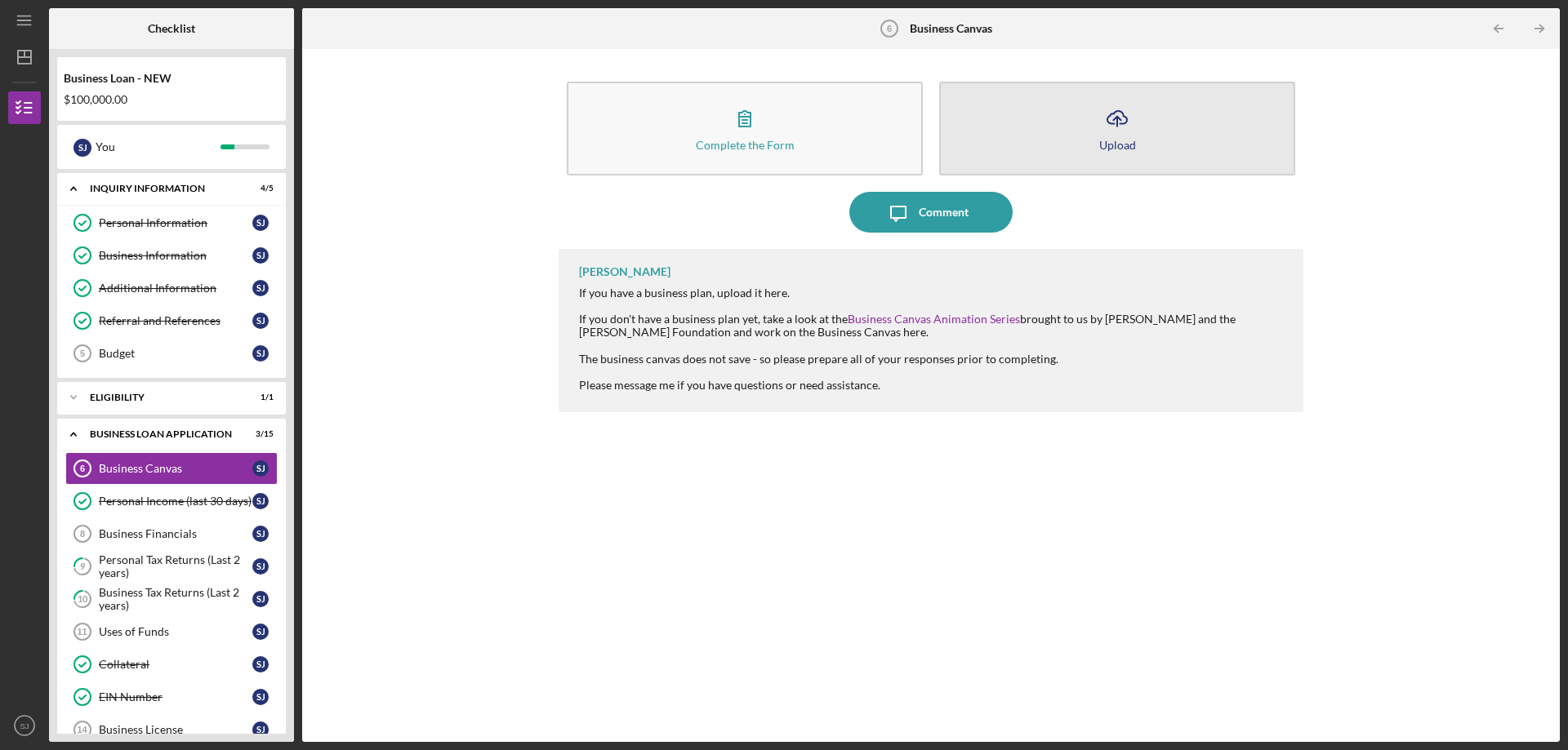
click at [1107, 113] on icon "Icon/Upload" at bounding box center [1117, 119] width 41 height 41
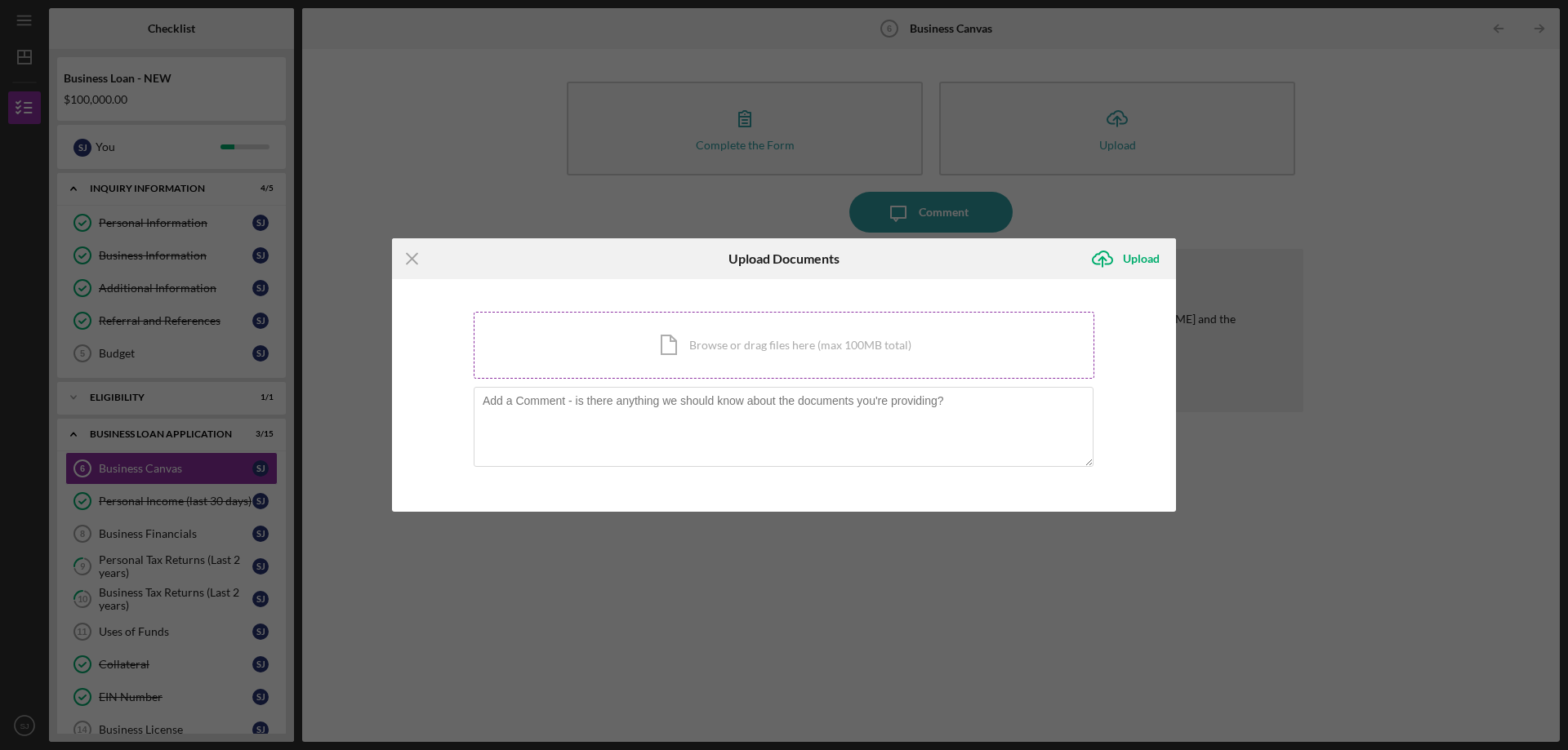
click at [821, 342] on div "Icon/Document Browse or drag files here (max 100MB total) Tap to choose files o…" at bounding box center [783, 345] width 621 height 67
click at [860, 347] on div "Icon/Document Browse or drag files here (max 100MB total) Tap to choose files o…" at bounding box center [783, 345] width 621 height 67
click at [412, 254] on icon "Icon/Menu Close" at bounding box center [412, 259] width 41 height 41
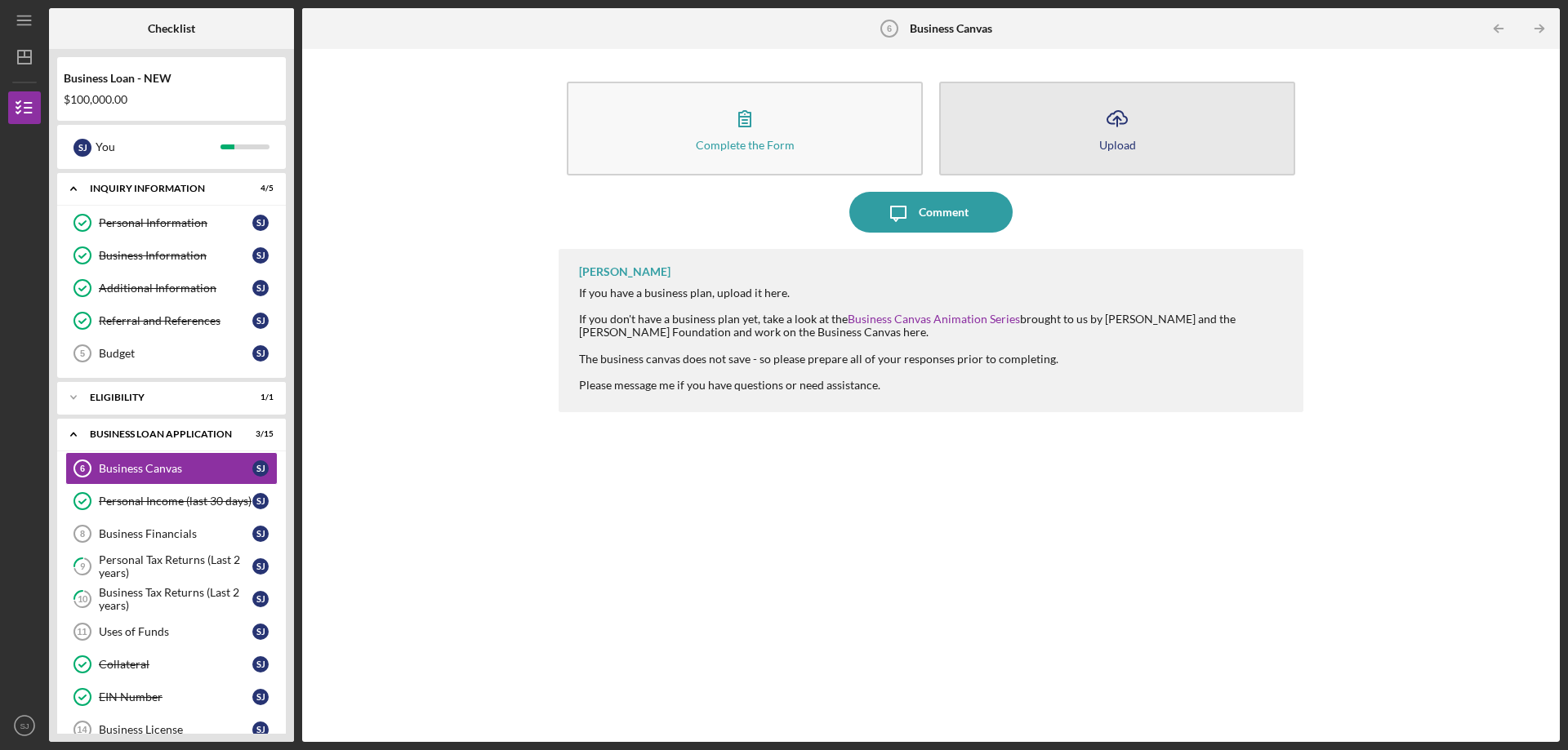
click at [1117, 128] on icon "Icon/Upload" at bounding box center [1117, 119] width 41 height 41
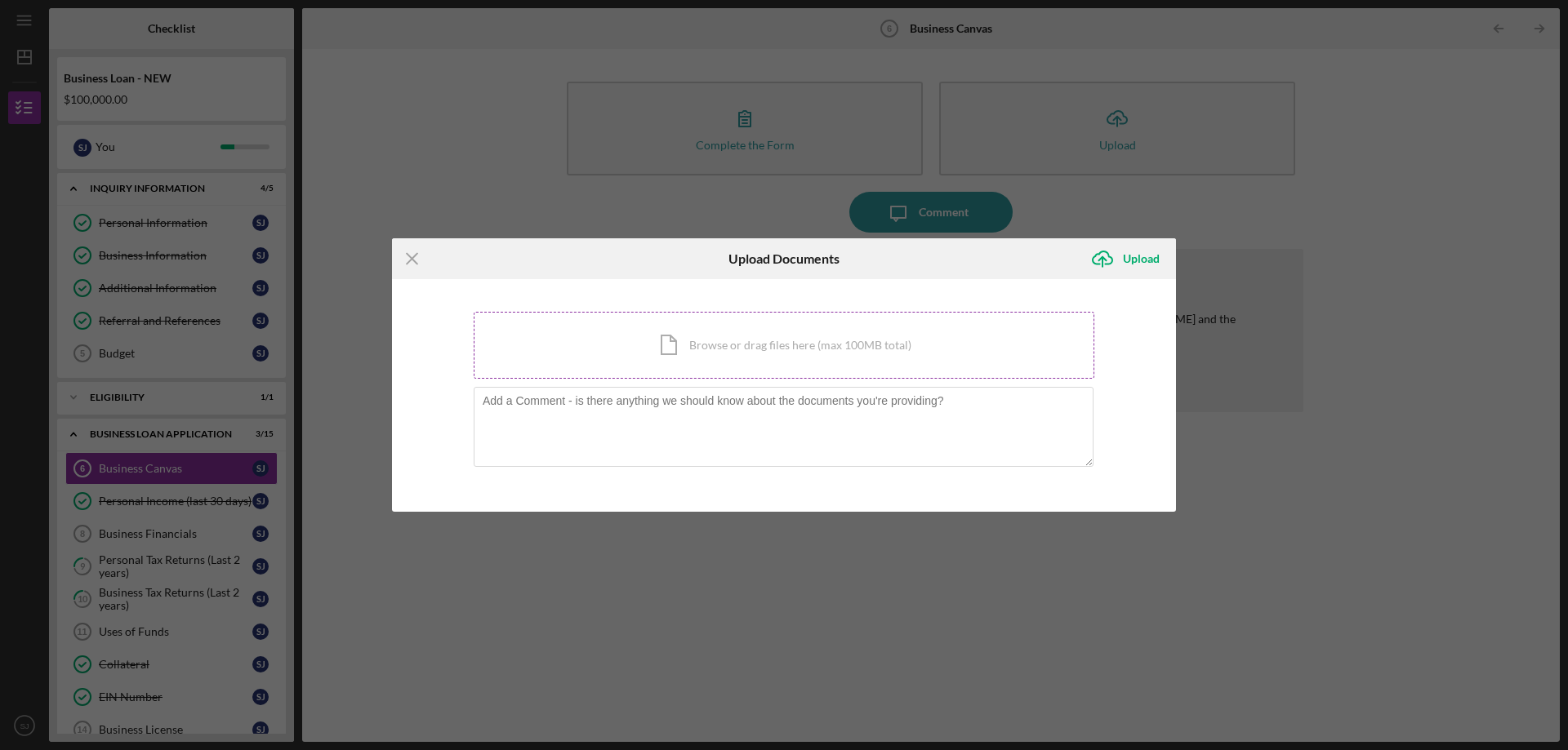
click at [831, 344] on div "Icon/Document Browse or drag files here (max 100MB total) Tap to choose files o…" at bounding box center [783, 345] width 621 height 67
click at [417, 256] on icon "Icon/Menu Close" at bounding box center [412, 259] width 41 height 41
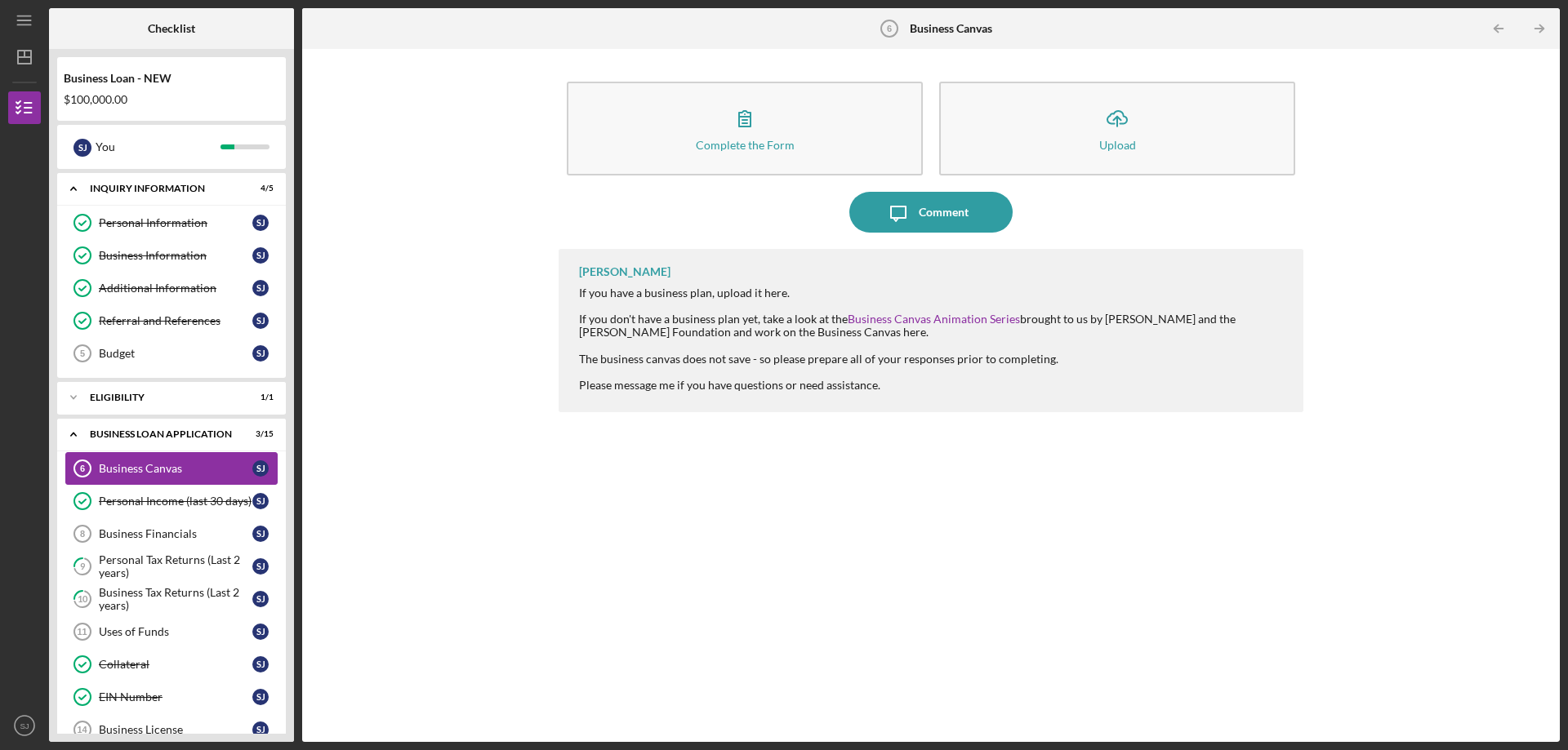
click at [149, 464] on div "Business Canvas" at bounding box center [175, 468] width 153 height 13
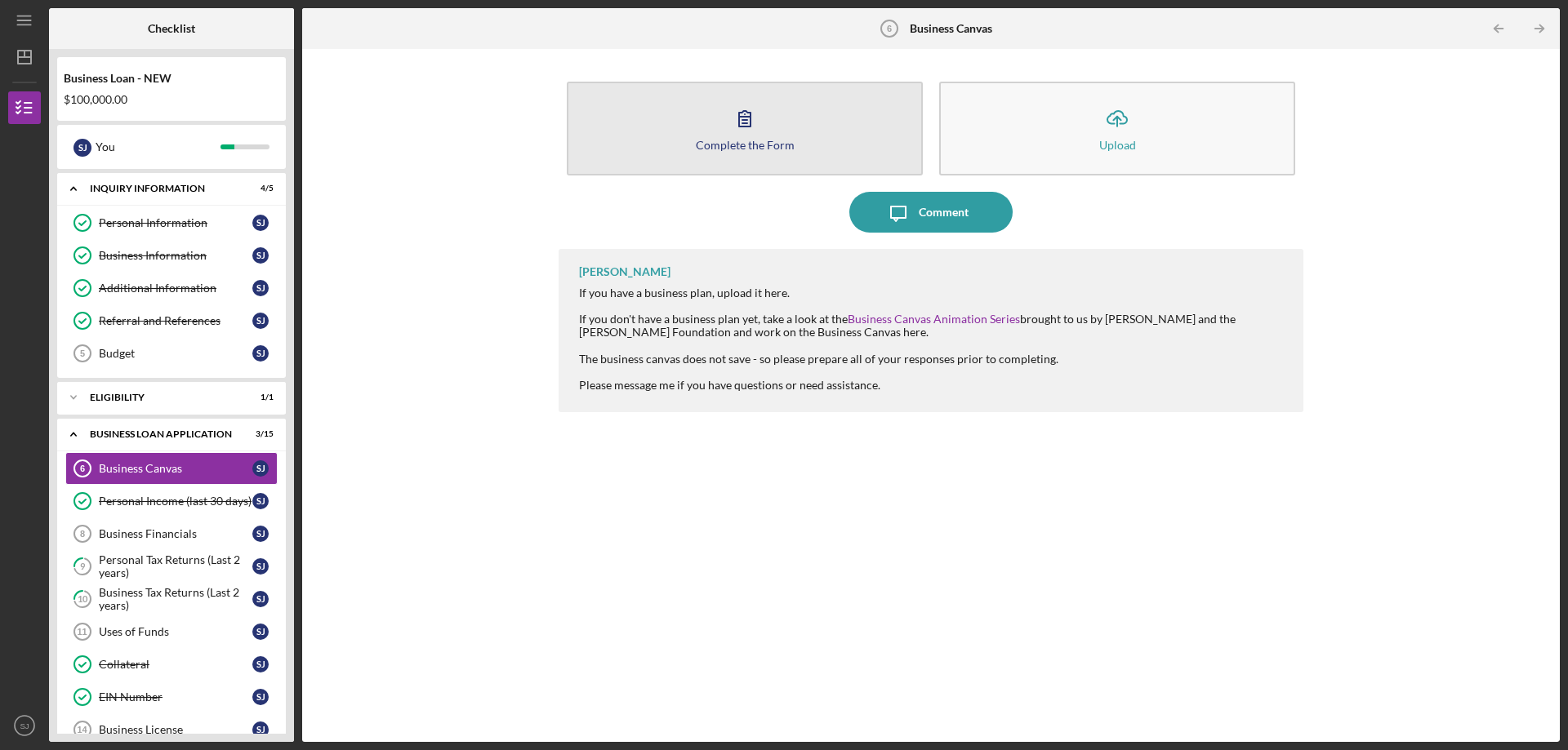
click at [770, 149] on div "Complete the Form" at bounding box center [745, 145] width 99 height 12
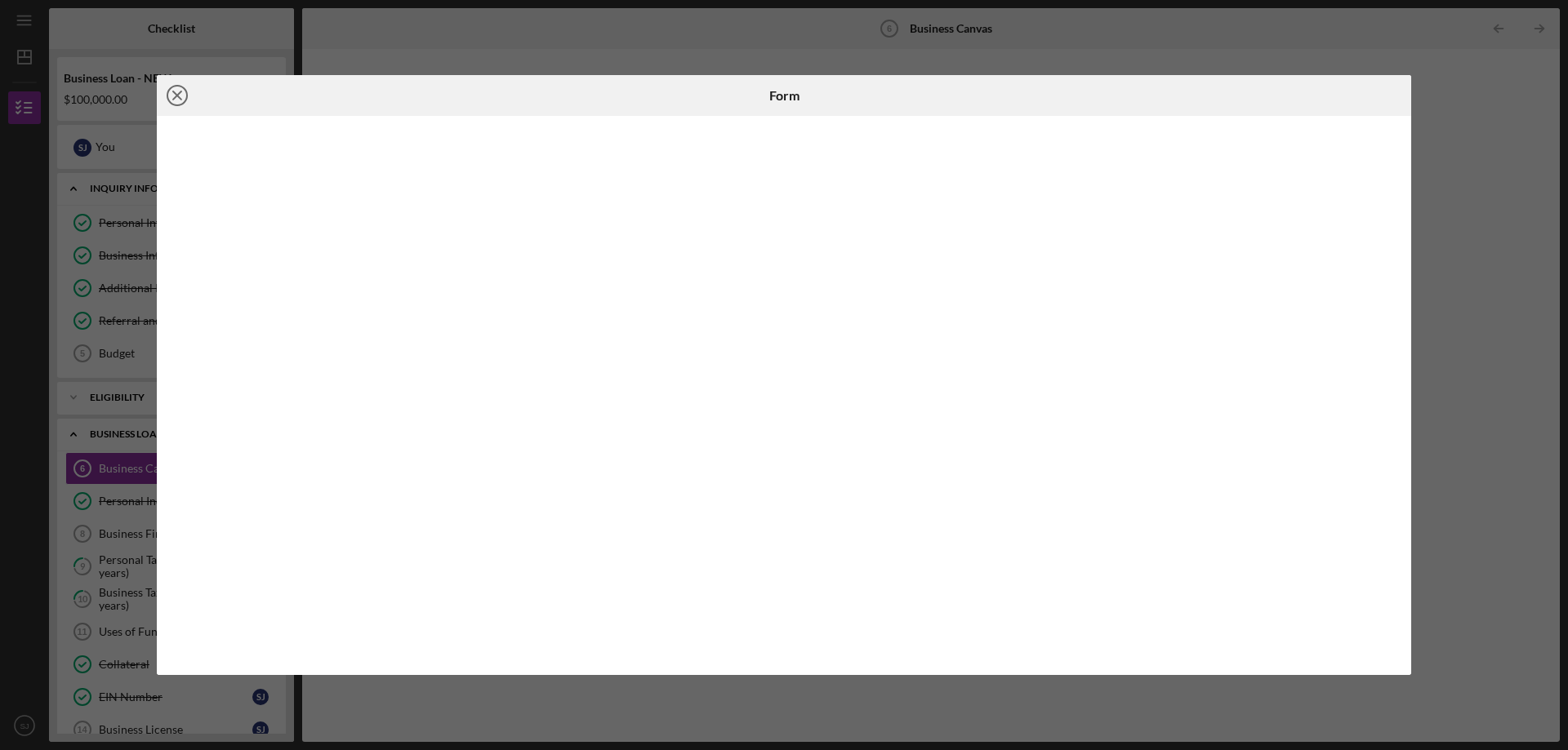
click at [175, 101] on icon "Icon/Close" at bounding box center [177, 96] width 41 height 41
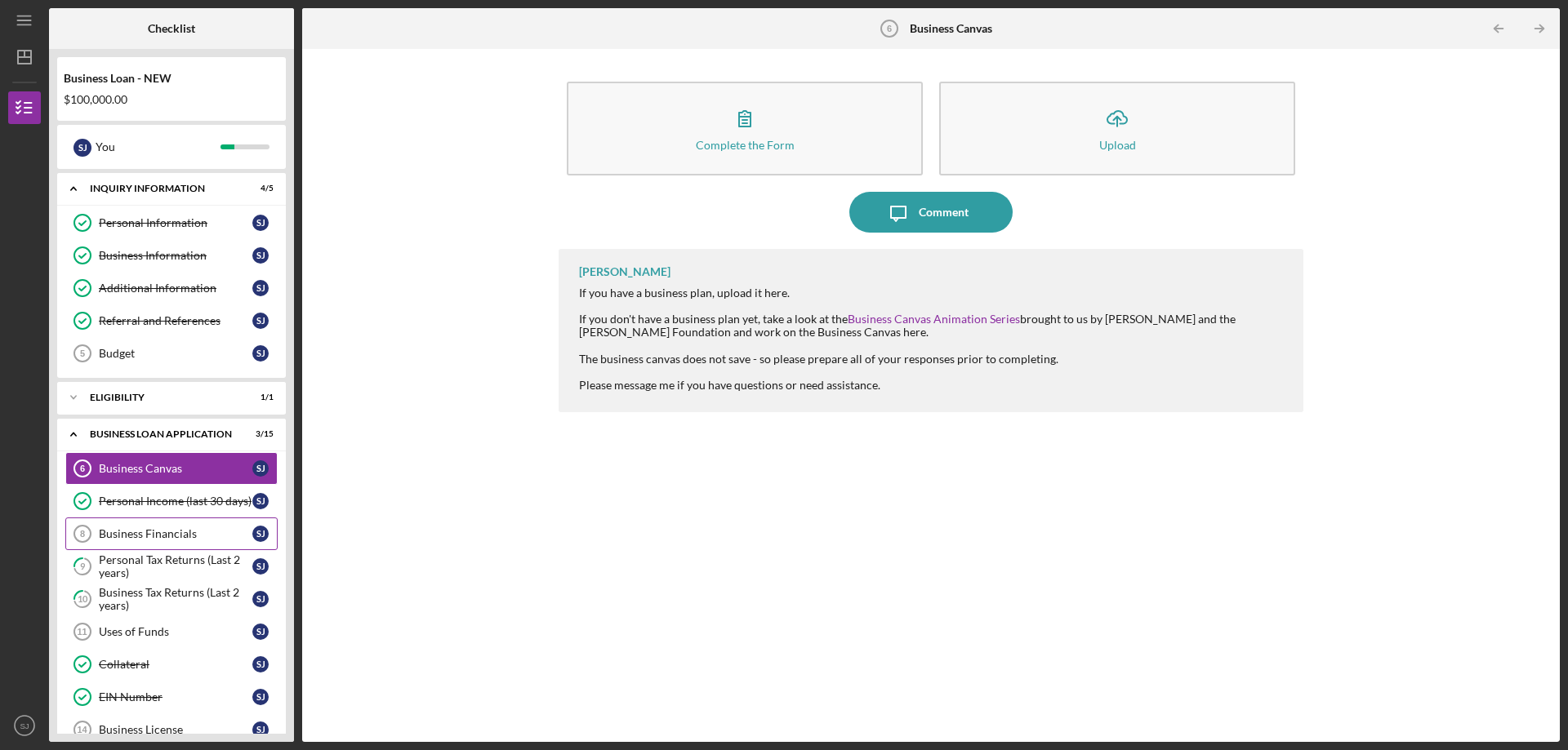
click at [174, 536] on div "Business Financials" at bounding box center [175, 533] width 153 height 13
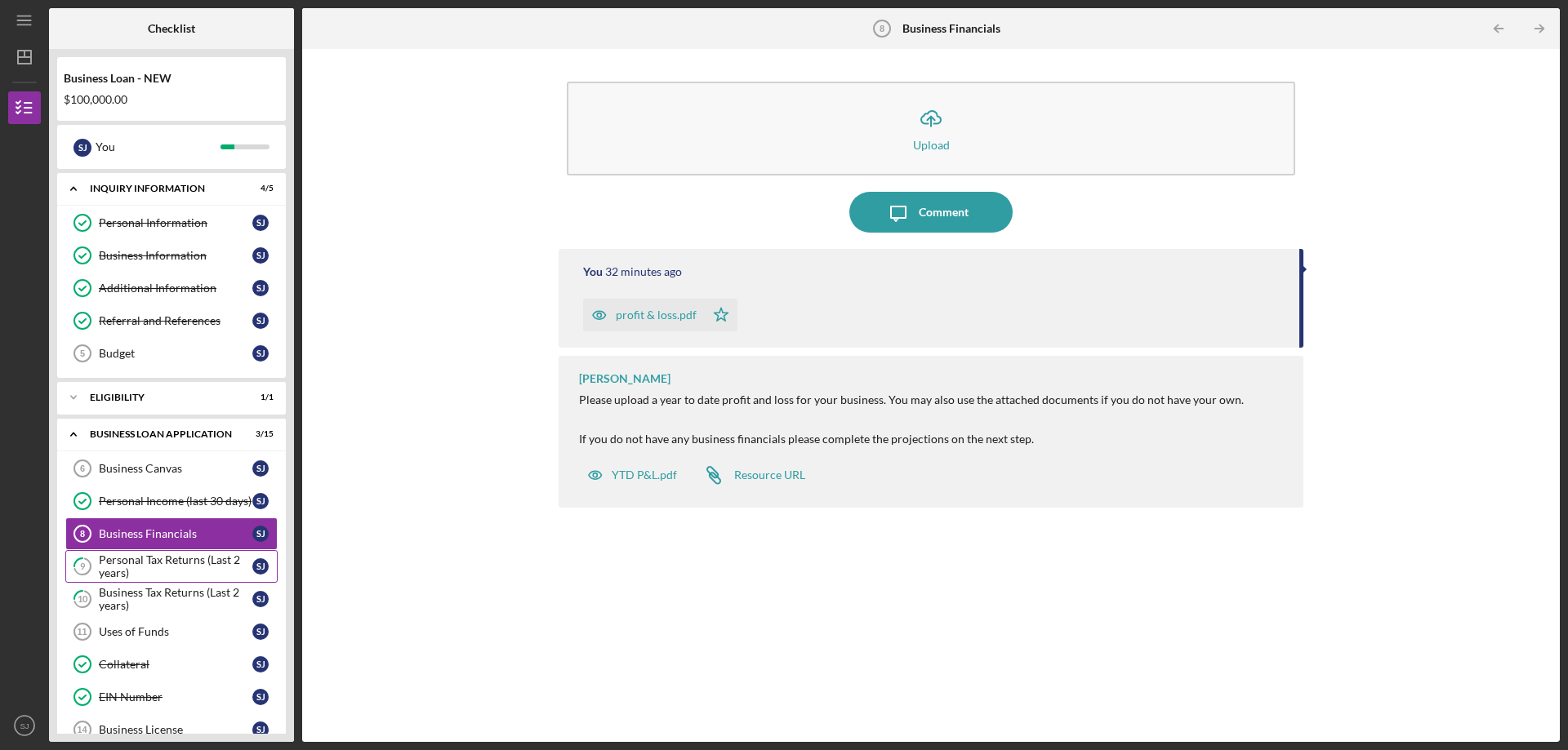
click at [161, 559] on div "Personal Tax Returns (Last 2 years)" at bounding box center [175, 566] width 153 height 26
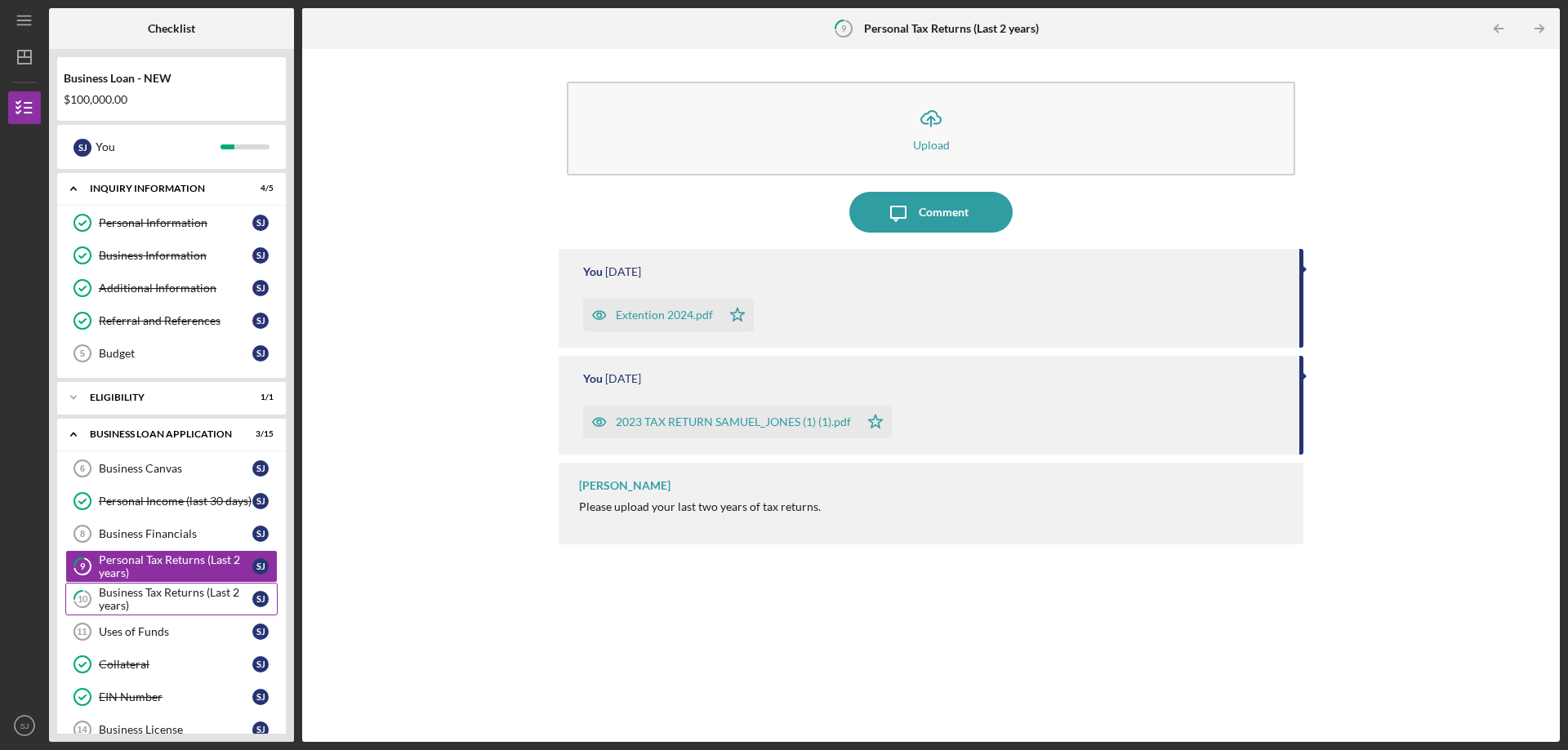
click at [187, 596] on div "Business Tax Returns (Last 2 years)" at bounding box center [175, 598] width 153 height 26
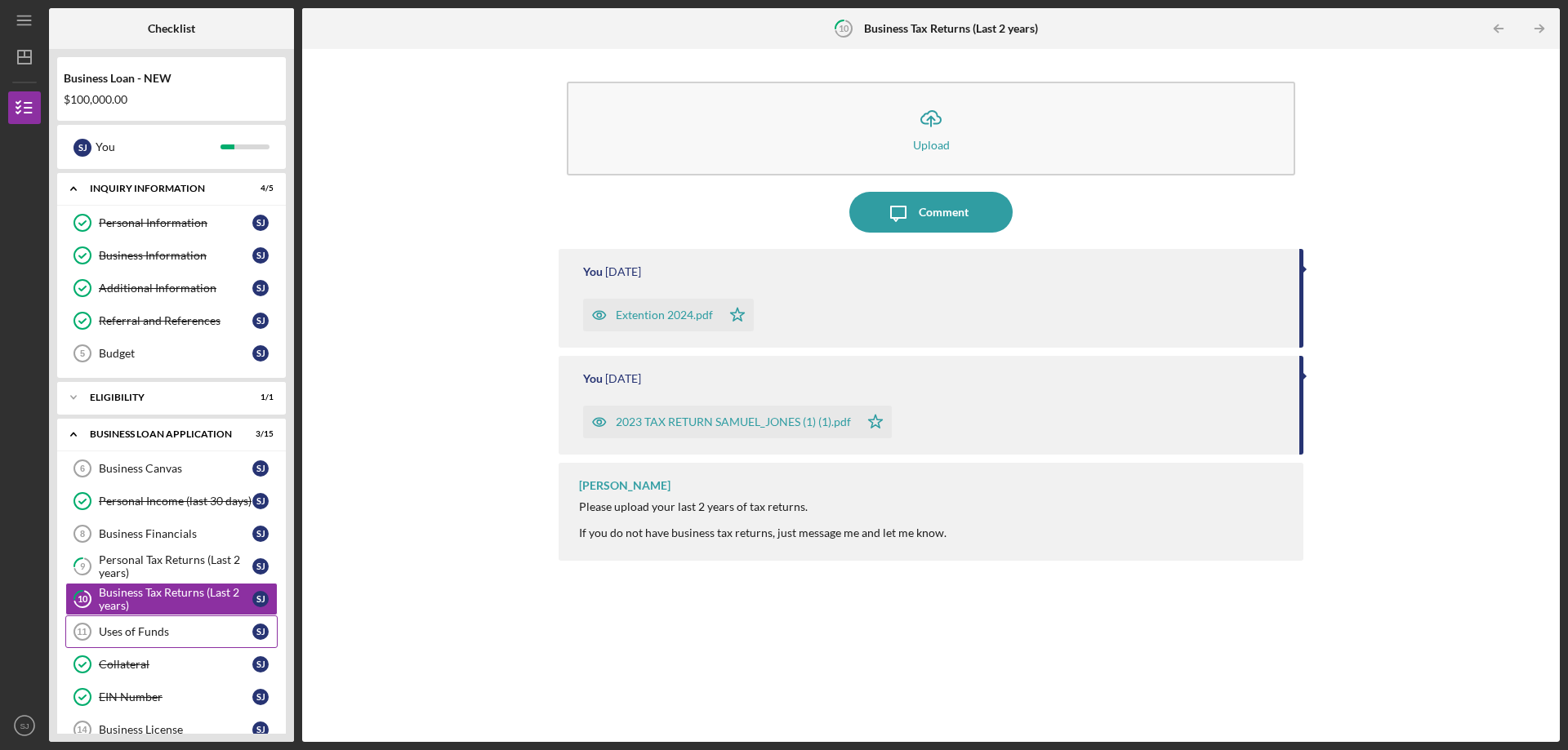
click at [174, 634] on div "Uses of Funds" at bounding box center [175, 631] width 153 height 13
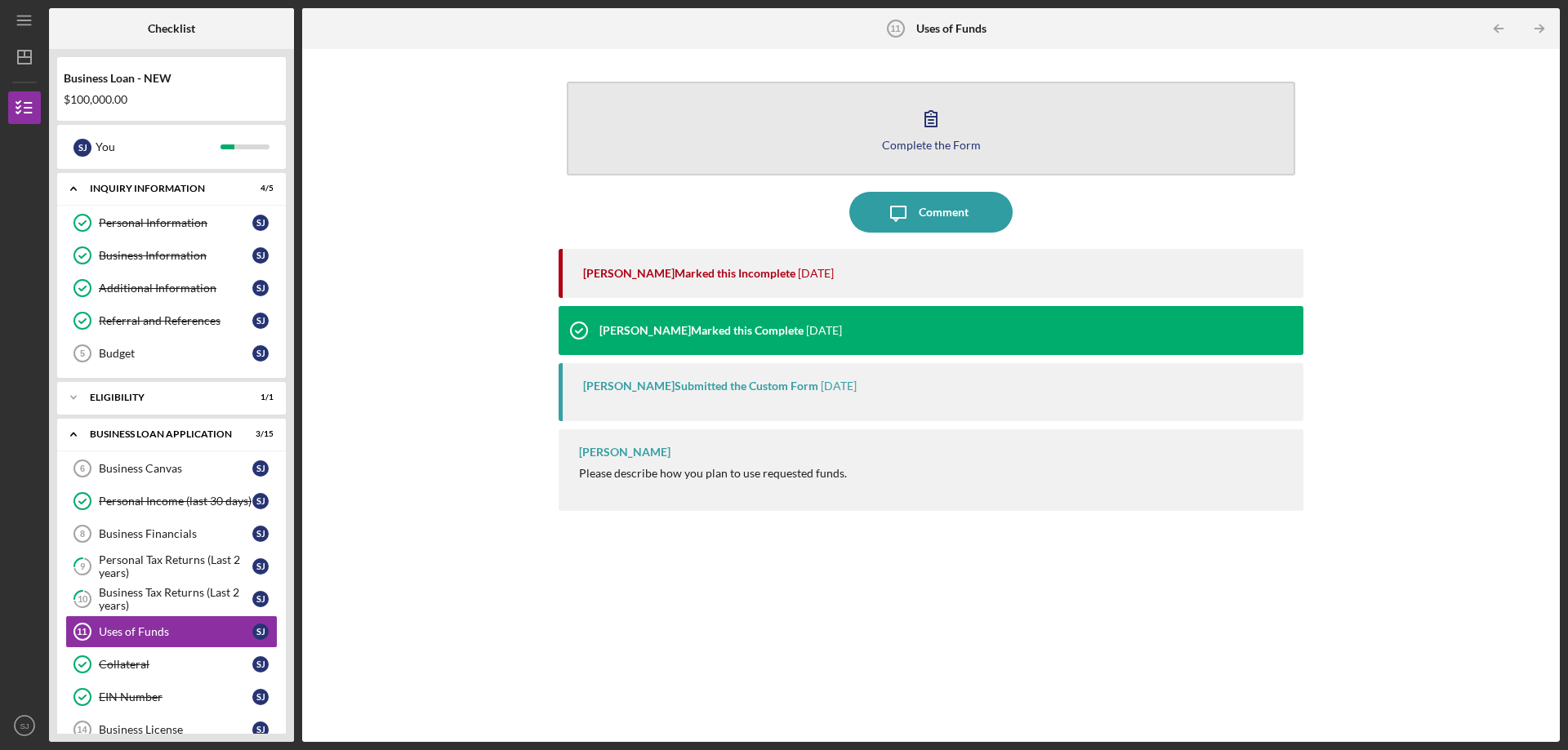
click at [941, 136] on icon "button" at bounding box center [930, 119] width 41 height 41
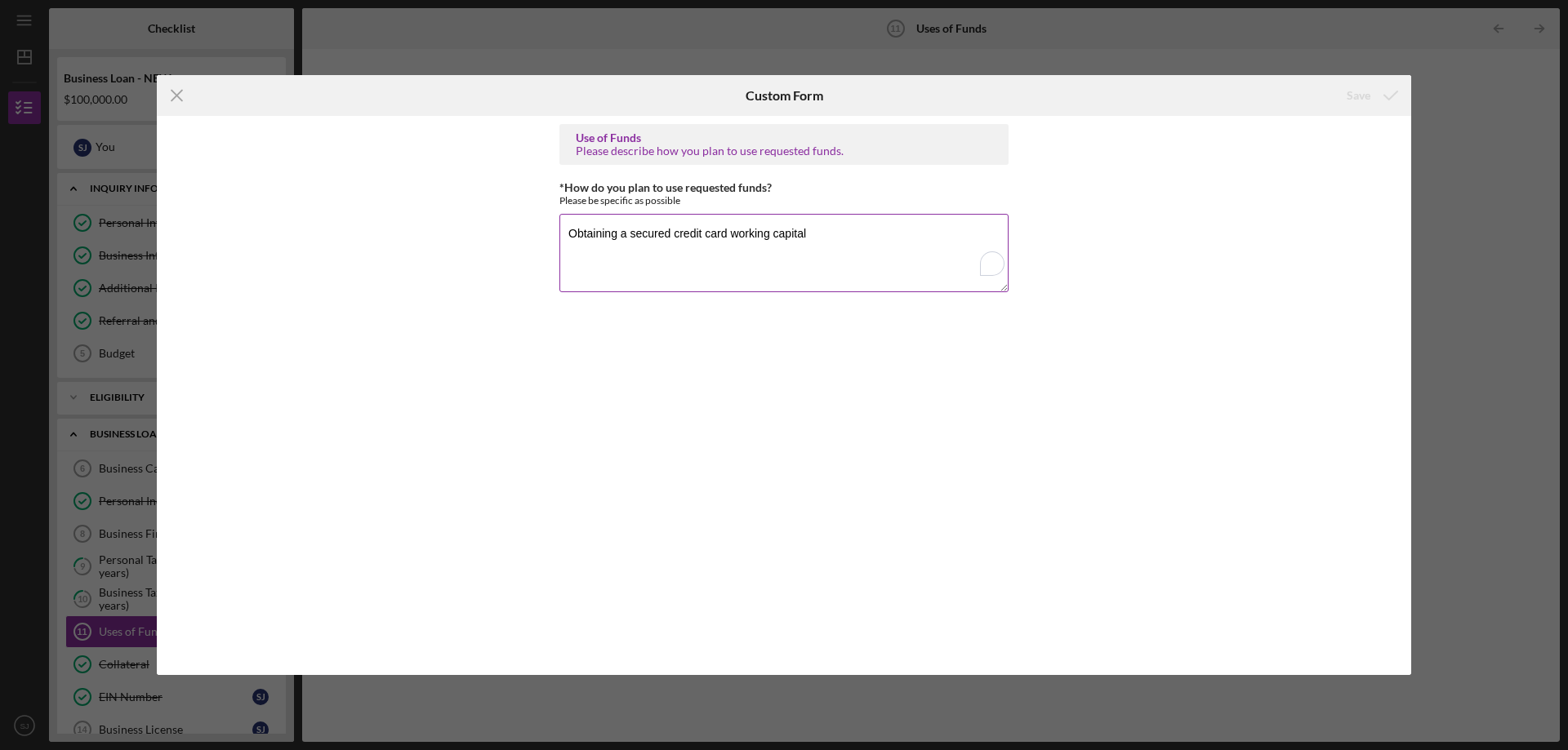
click at [680, 262] on textarea "Obtaining a secured credit card working capital" at bounding box center [784, 253] width 449 height 79
click at [569, 150] on div "Use of Funds Please describe how you plan to use requested funds." at bounding box center [784, 145] width 449 height 41
click at [822, 236] on textarea "Obtaining a secured credit card working capital" at bounding box center [784, 253] width 449 height 79
click at [836, 230] on textarea "Obtaining a secured credit card for working capital" at bounding box center [784, 253] width 449 height 79
click at [573, 255] on textarea "Obtaining a secured credit card for working capital," at bounding box center [784, 253] width 449 height 79
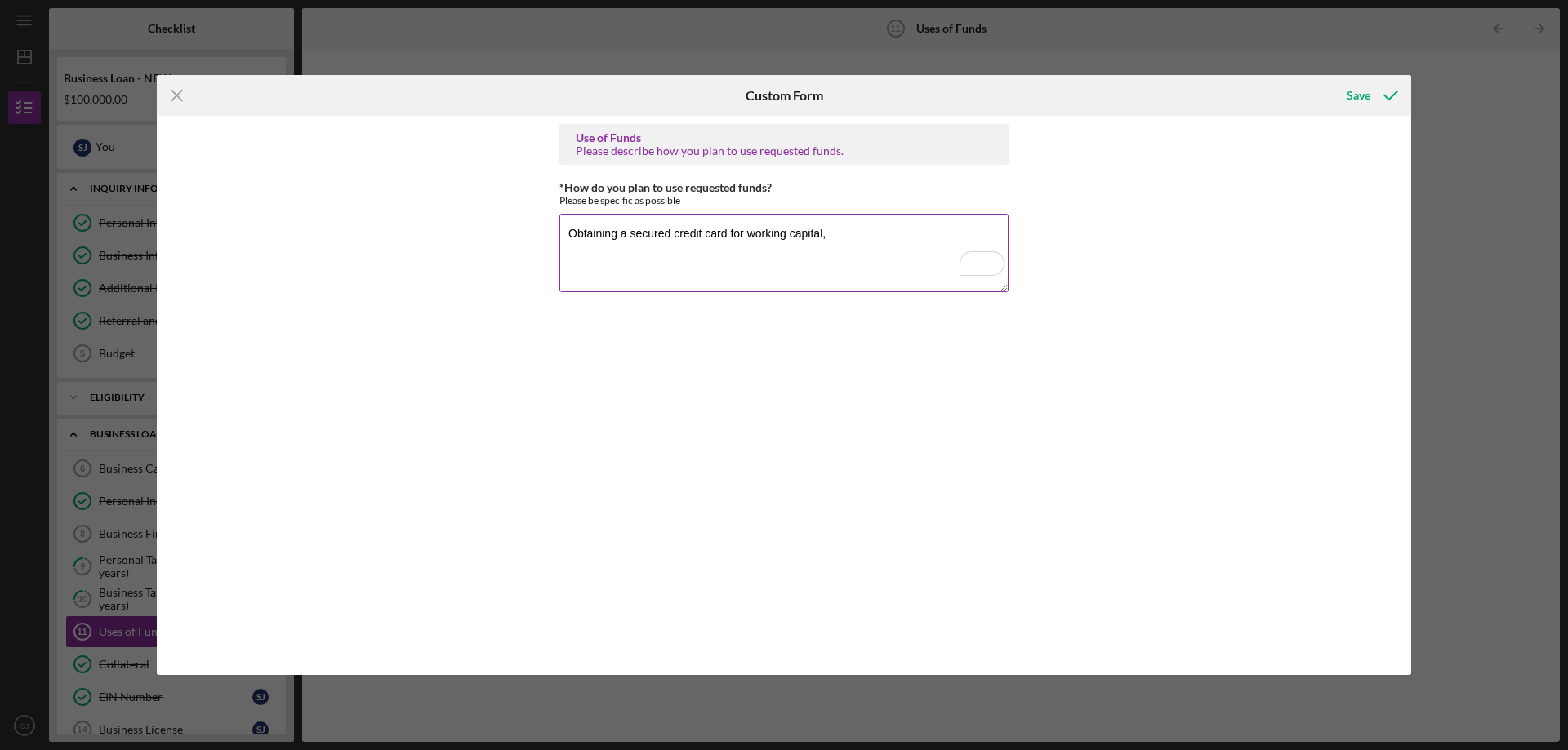
click at [568, 260] on textarea "Obtaining a secured credit card for working capital," at bounding box center [784, 253] width 449 height 79
click at [847, 228] on textarea "Obtaining a secured credit card for working capital," at bounding box center [784, 253] width 449 height 79
click at [564, 245] on textarea "Obtaining a secured credit card for working capital." at bounding box center [784, 253] width 449 height 79
type textarea "Obtaining a secured credit card for working capital. To rehab [GEOGRAPHIC_DATA]…"
click at [1349, 91] on div "Save" at bounding box center [1358, 96] width 24 height 33
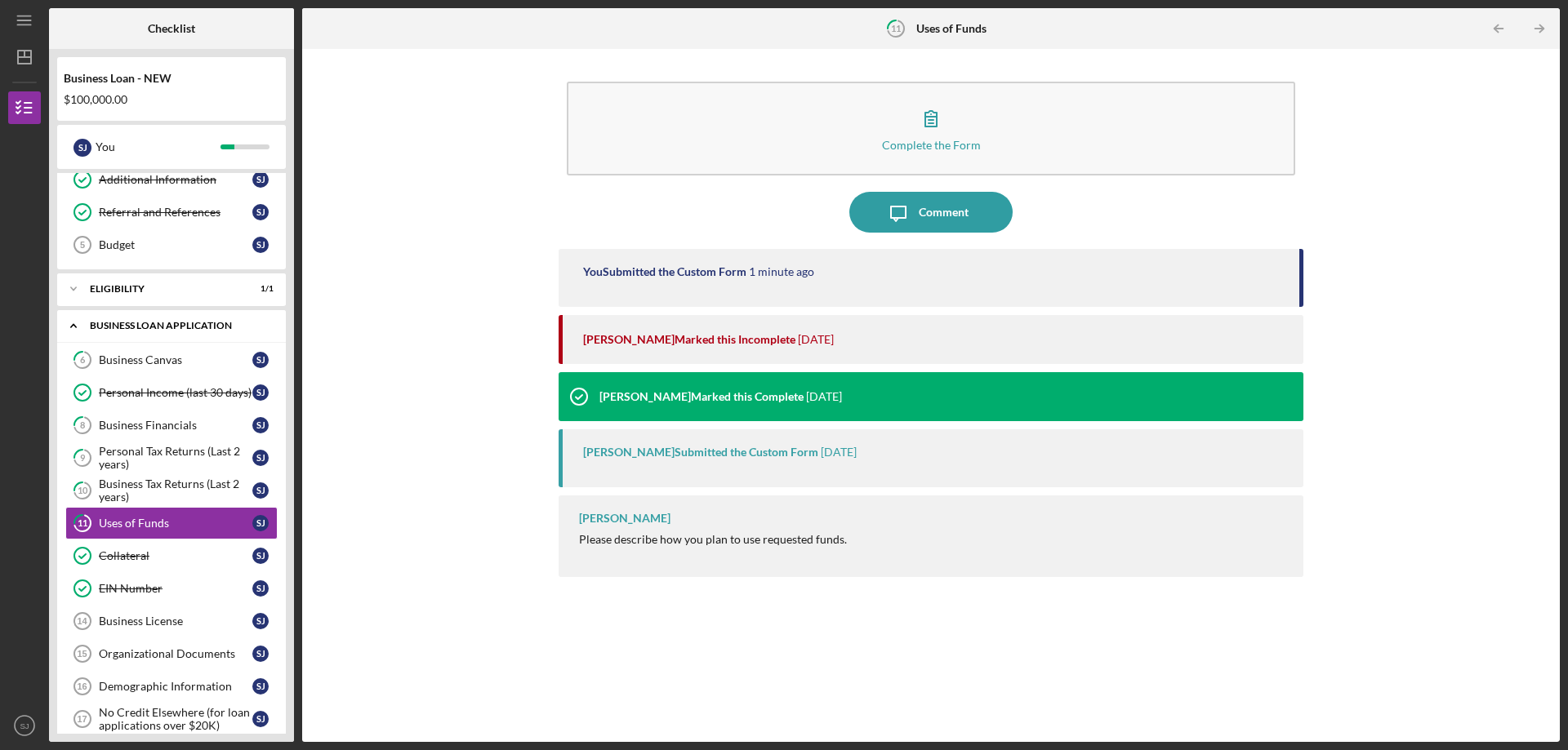
scroll to position [81, 0]
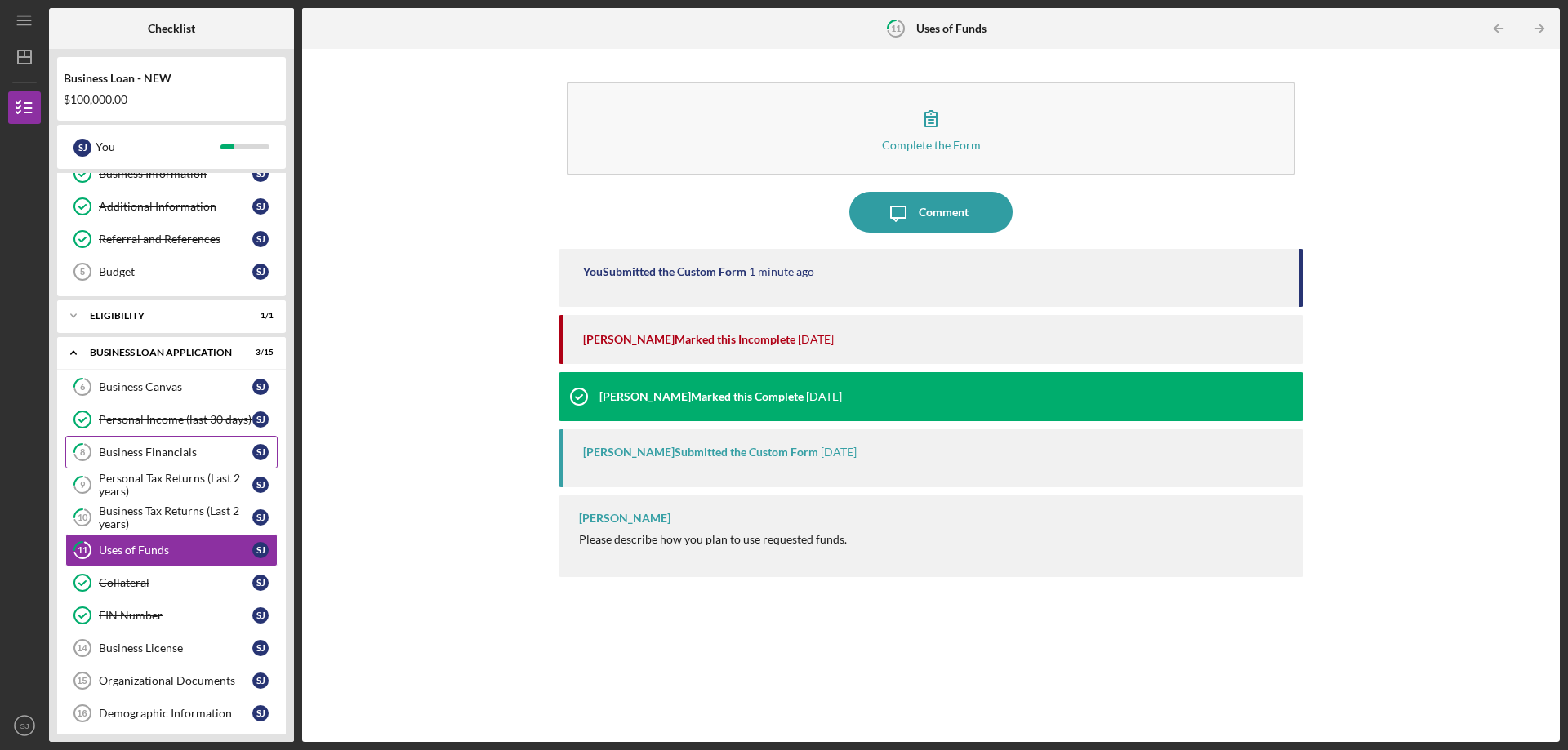
click at [152, 455] on div "Business Financials" at bounding box center [175, 452] width 153 height 13
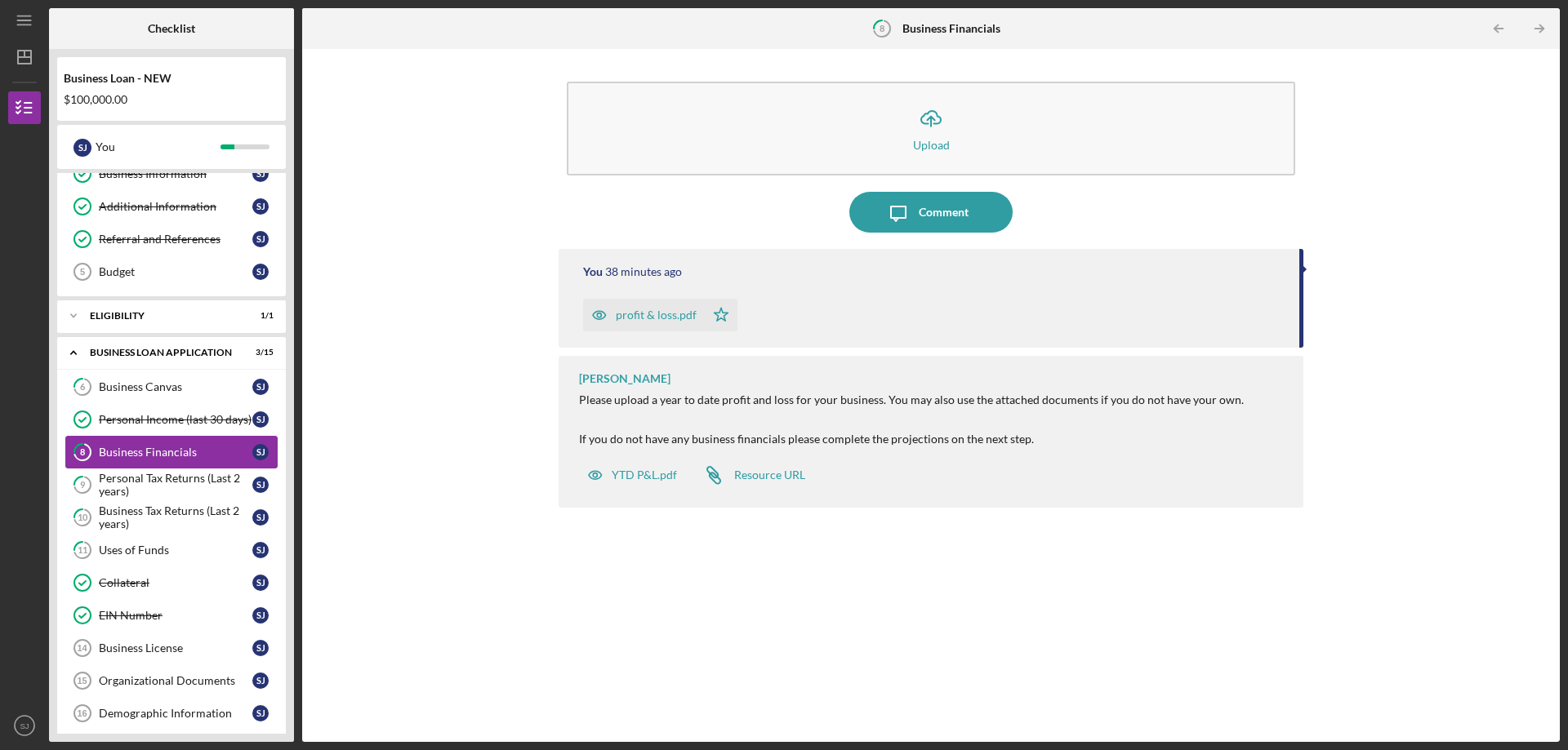
click at [152, 455] on div "Business Financials" at bounding box center [175, 452] width 153 height 13
click at [140, 389] on div "Business Canvas" at bounding box center [175, 386] width 153 height 13
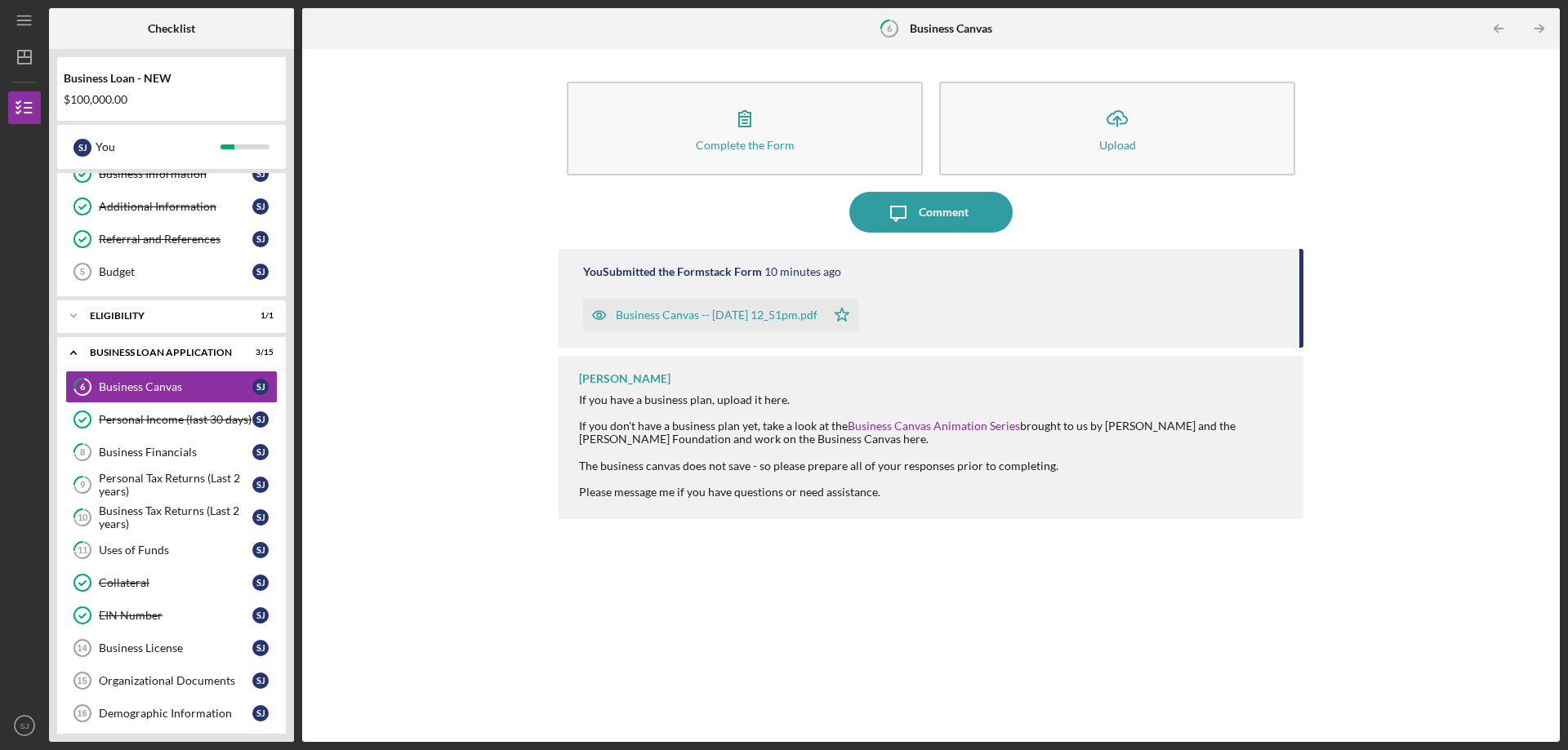
click at [749, 311] on div "Business Canvas -- [DATE] 12_51pm.pdf" at bounding box center [716, 315] width 202 height 13
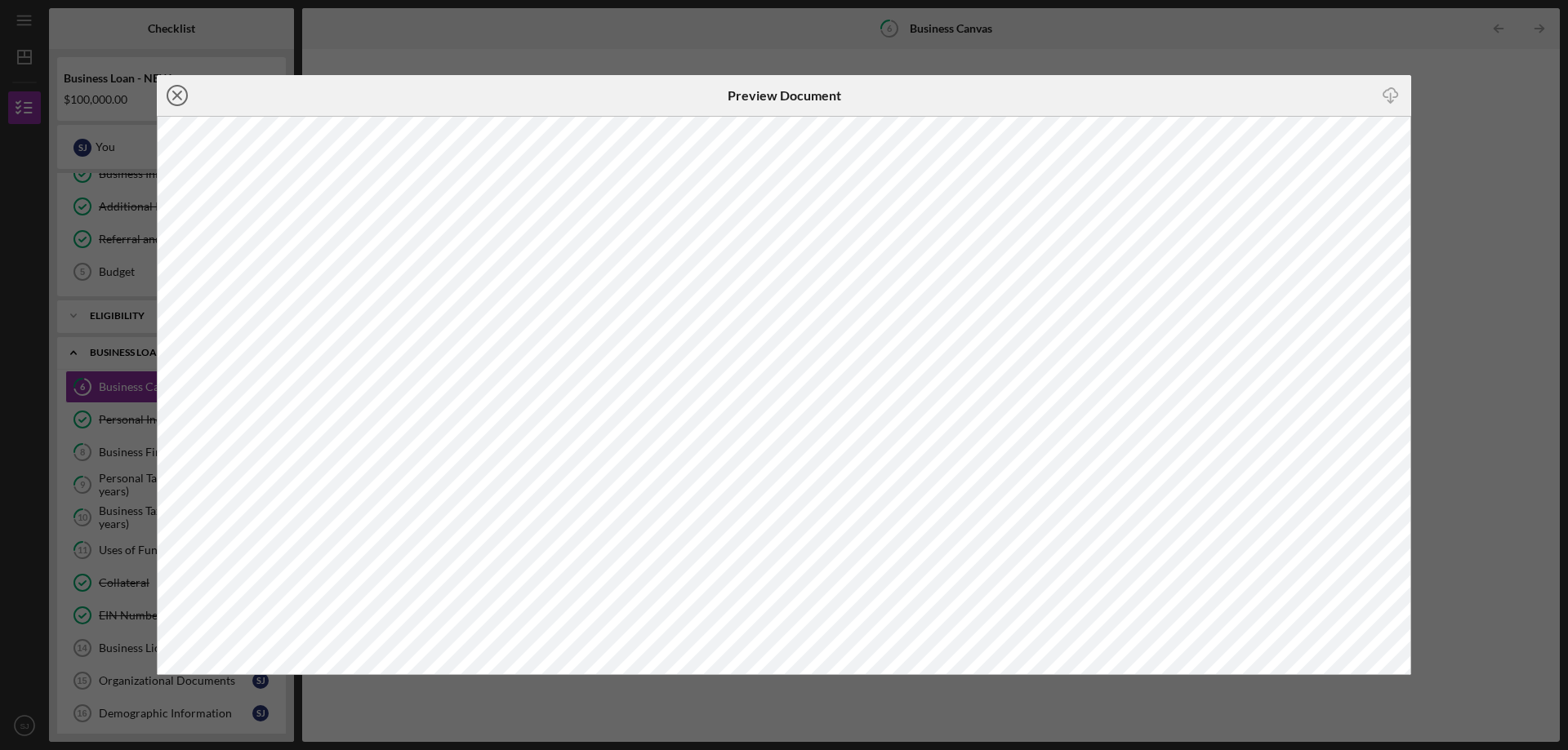
click at [180, 98] on line at bounding box center [177, 96] width 8 height 8
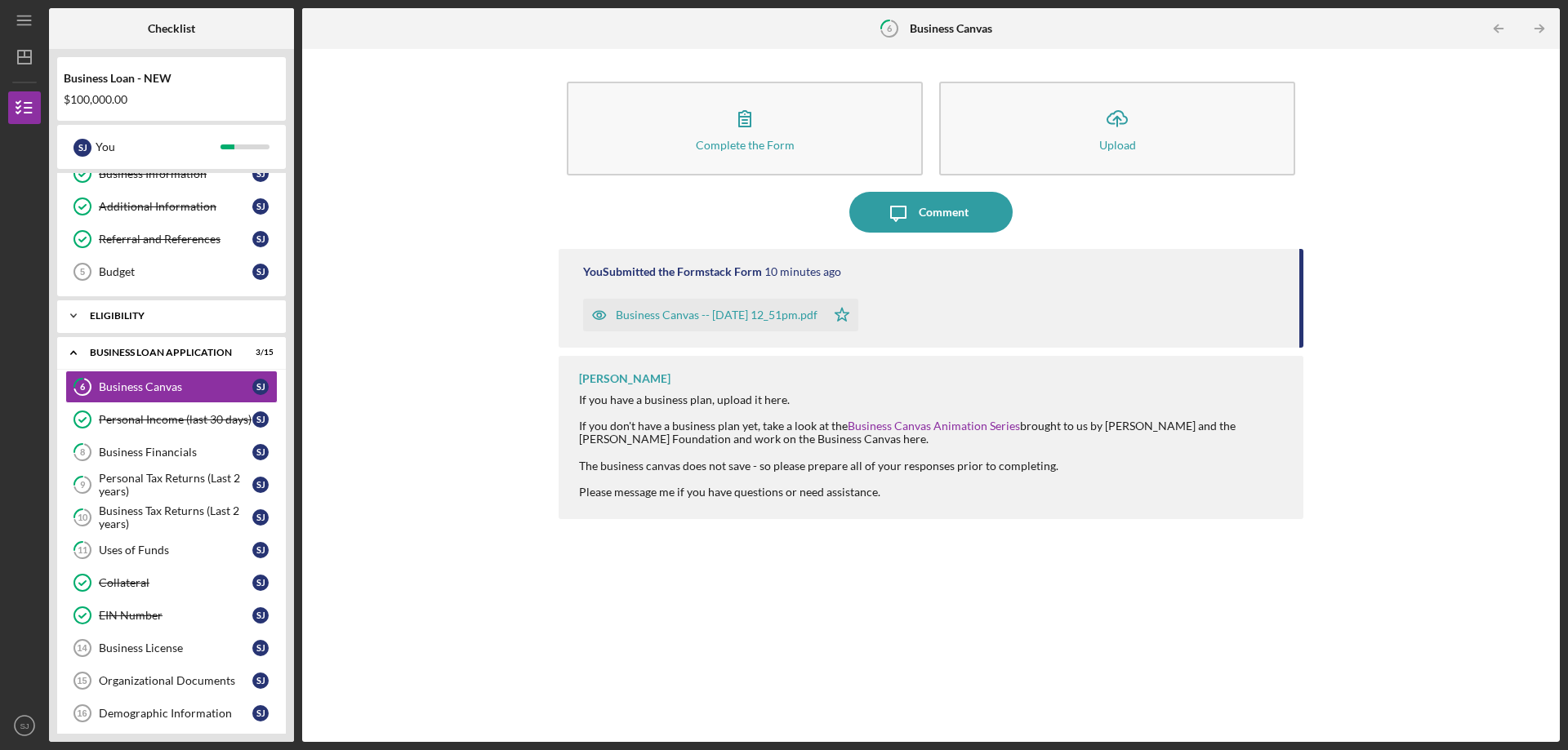
click at [168, 315] on div "ELIGIBILITY" at bounding box center [177, 316] width 175 height 10
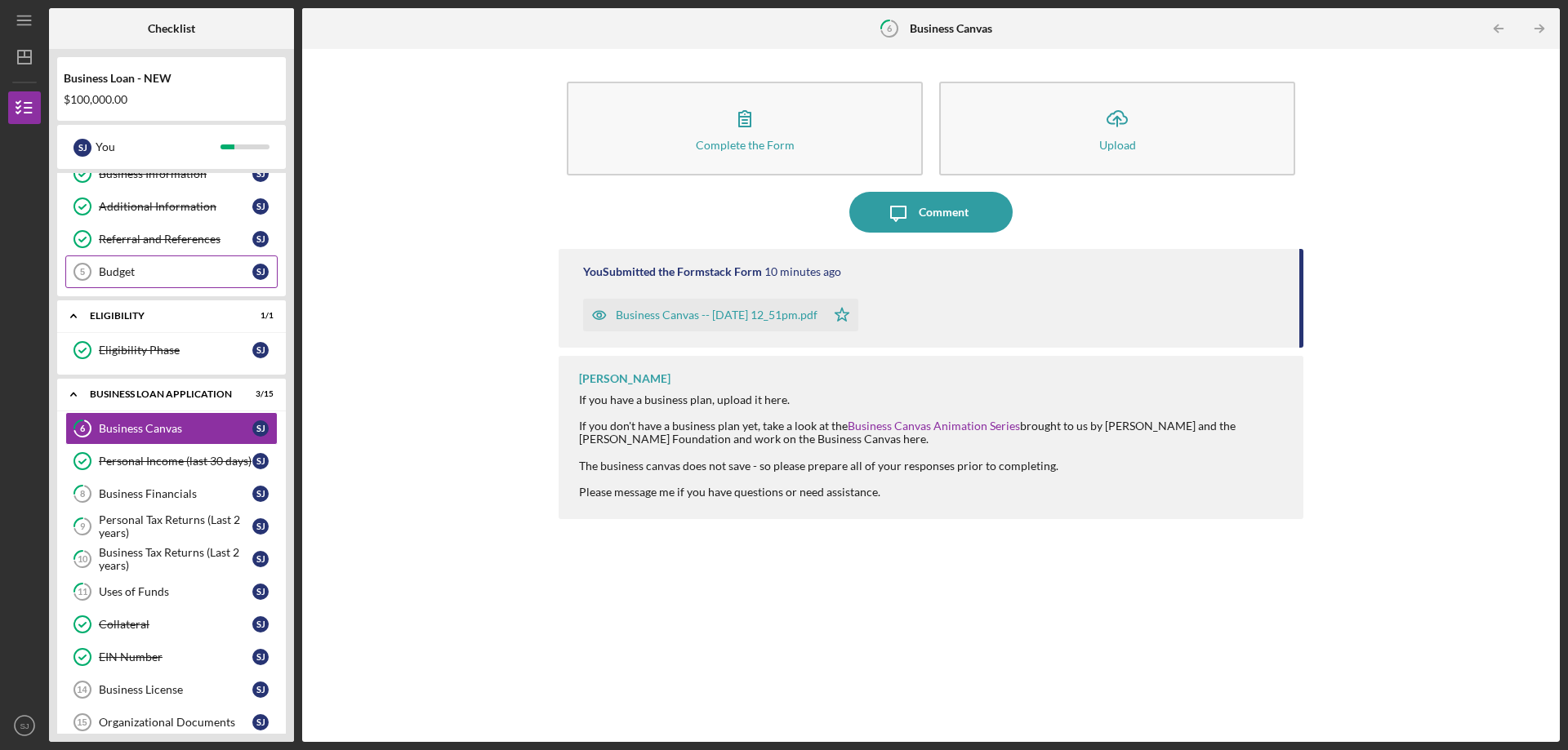
click at [174, 272] on div "Budget" at bounding box center [175, 271] width 153 height 13
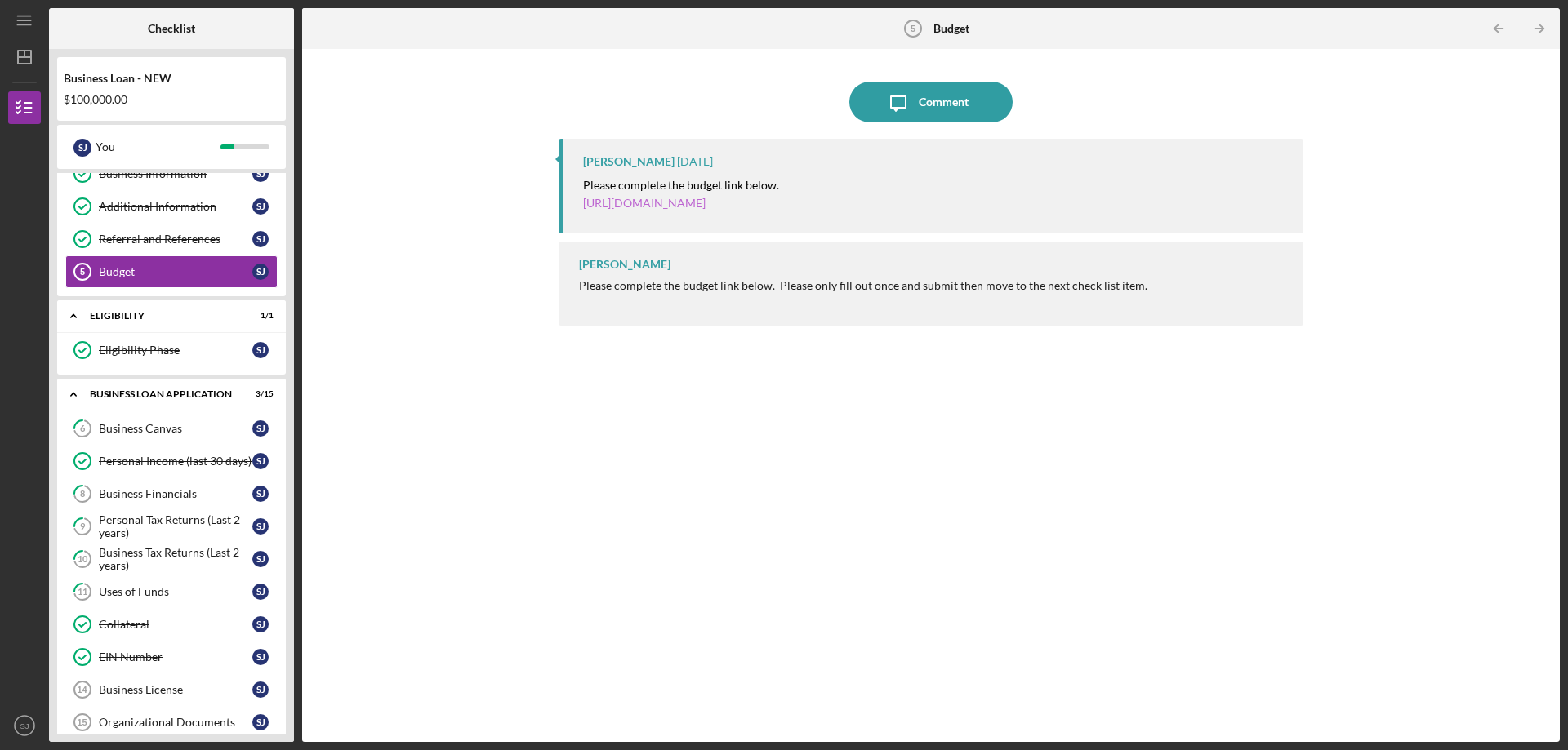
click at [685, 205] on link "[URL][DOMAIN_NAME]" at bounding box center [644, 202] width 123 height 14
